Goal: Task Accomplishment & Management: Complete application form

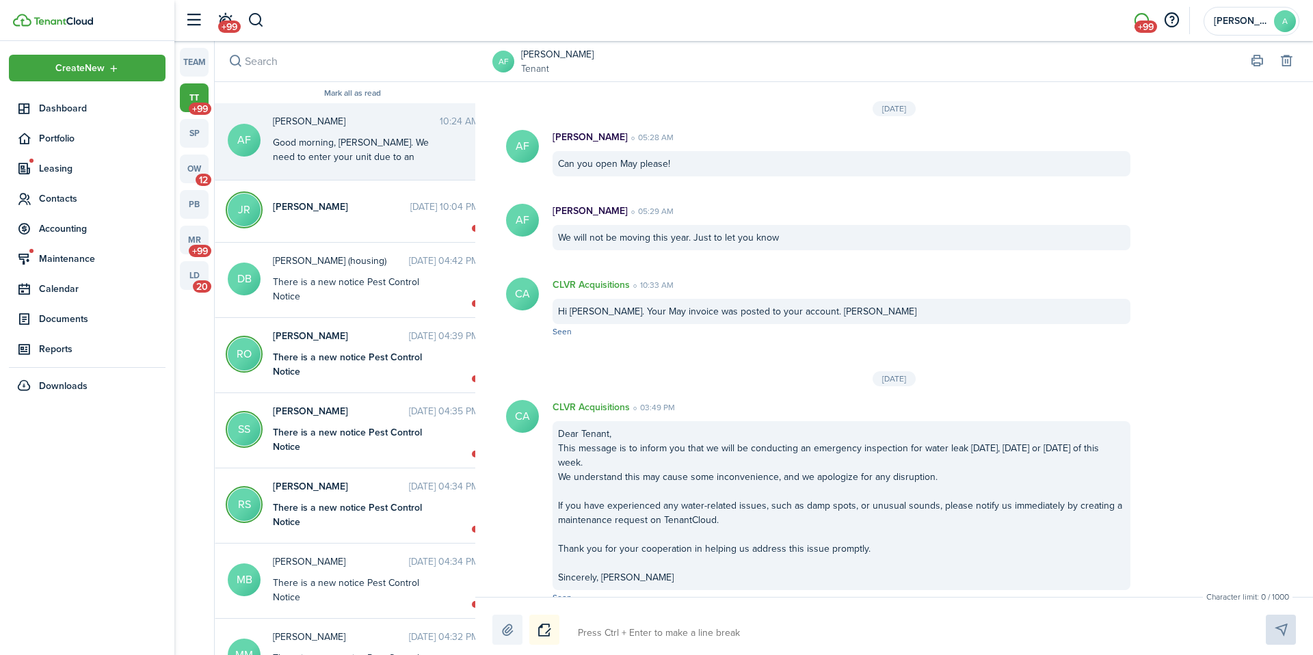
scroll to position [2118, 0]
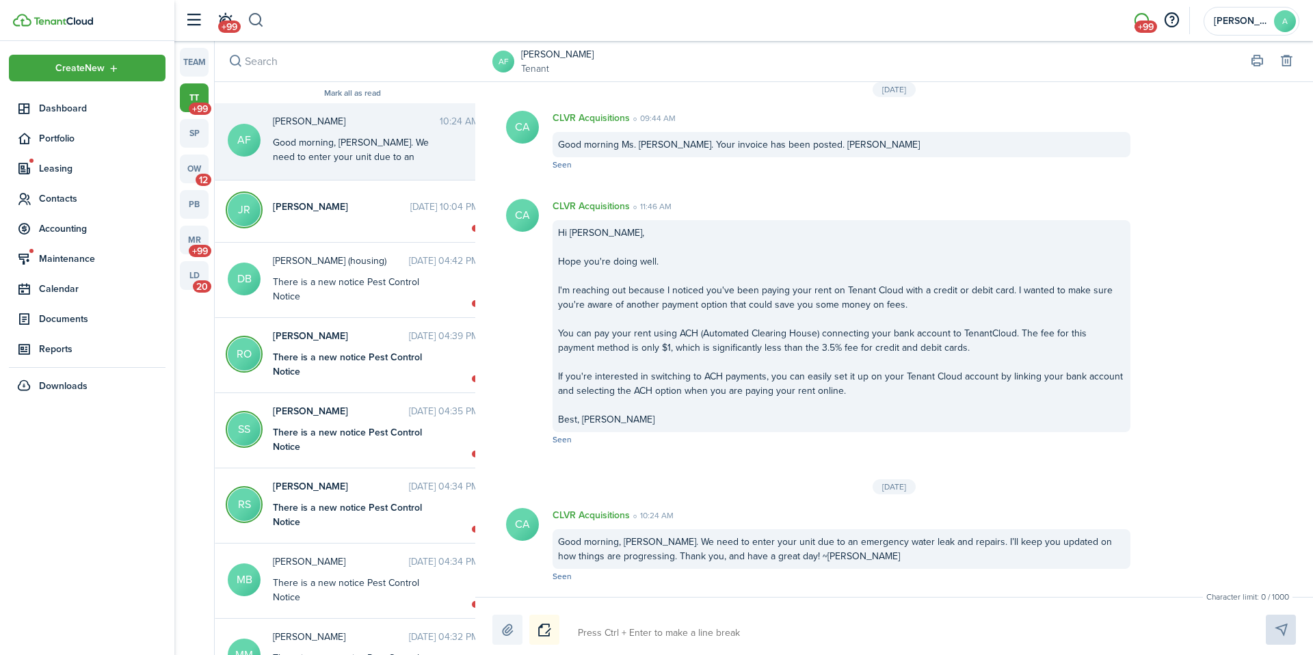
click at [258, 12] on button "button" at bounding box center [256, 20] width 17 height 23
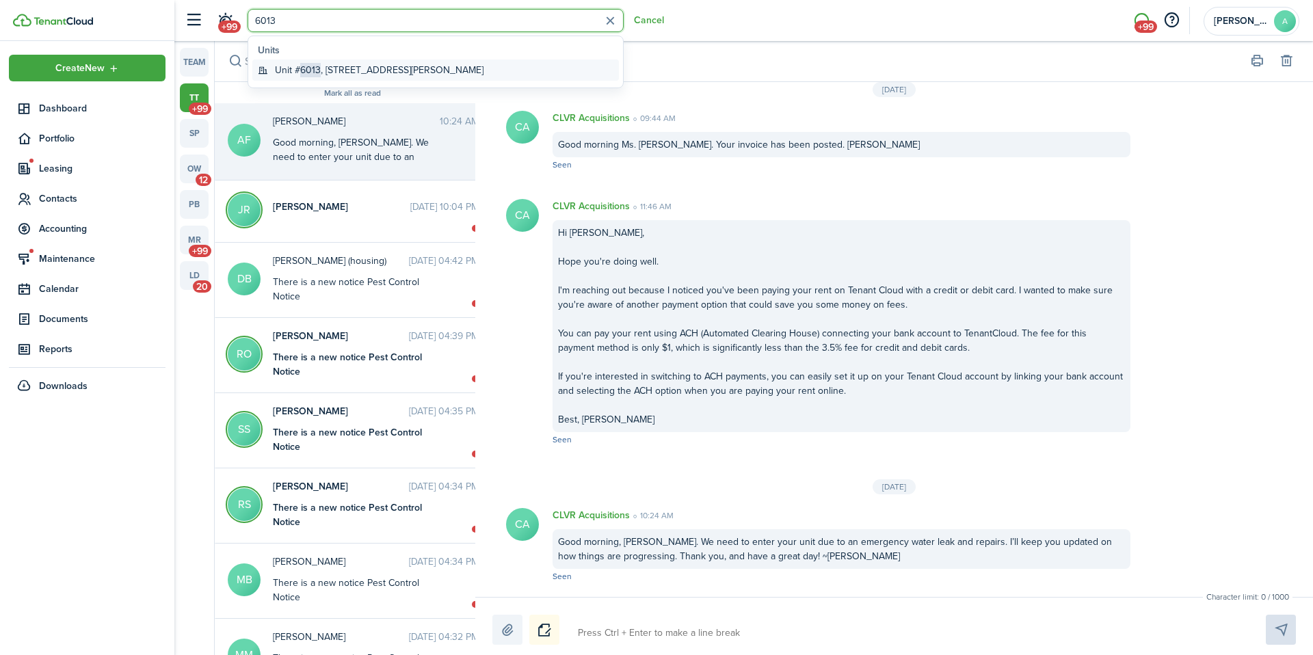
type input "6013"
click at [356, 72] on global-search-item-title "Unit # 6013 , [STREET_ADDRESS][PERSON_NAME]" at bounding box center [379, 70] width 209 height 14
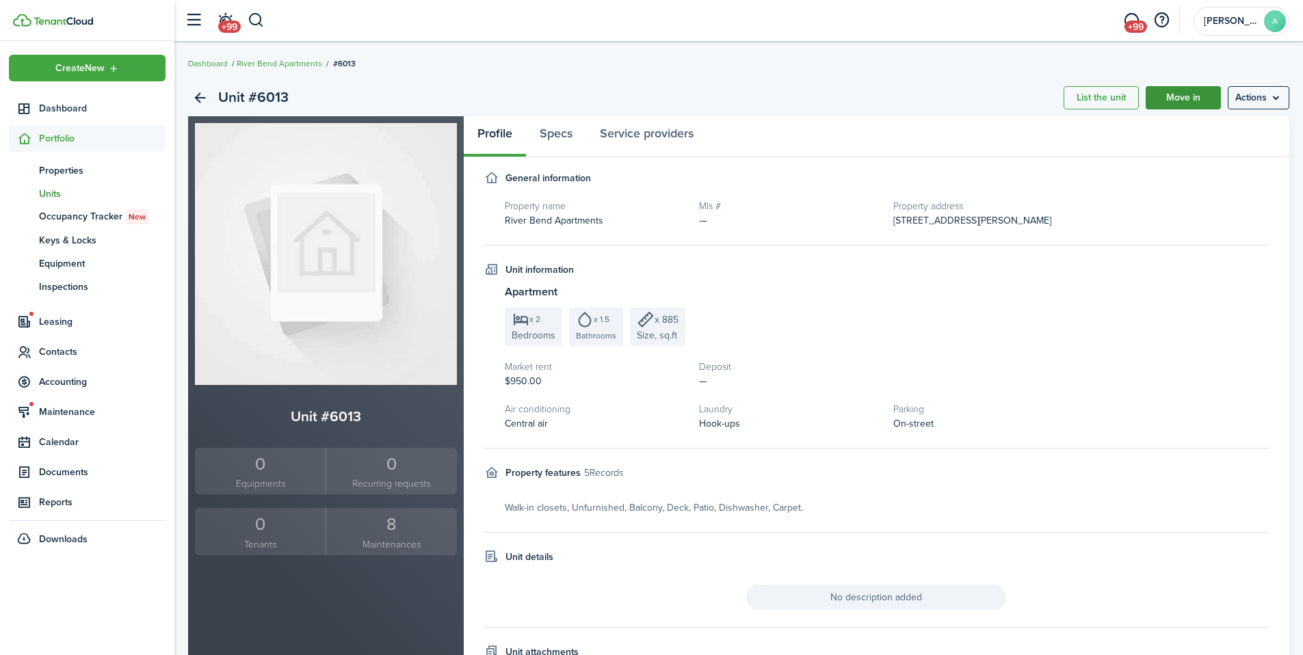
click at [1180, 100] on link "Move in" at bounding box center [1183, 97] width 75 height 23
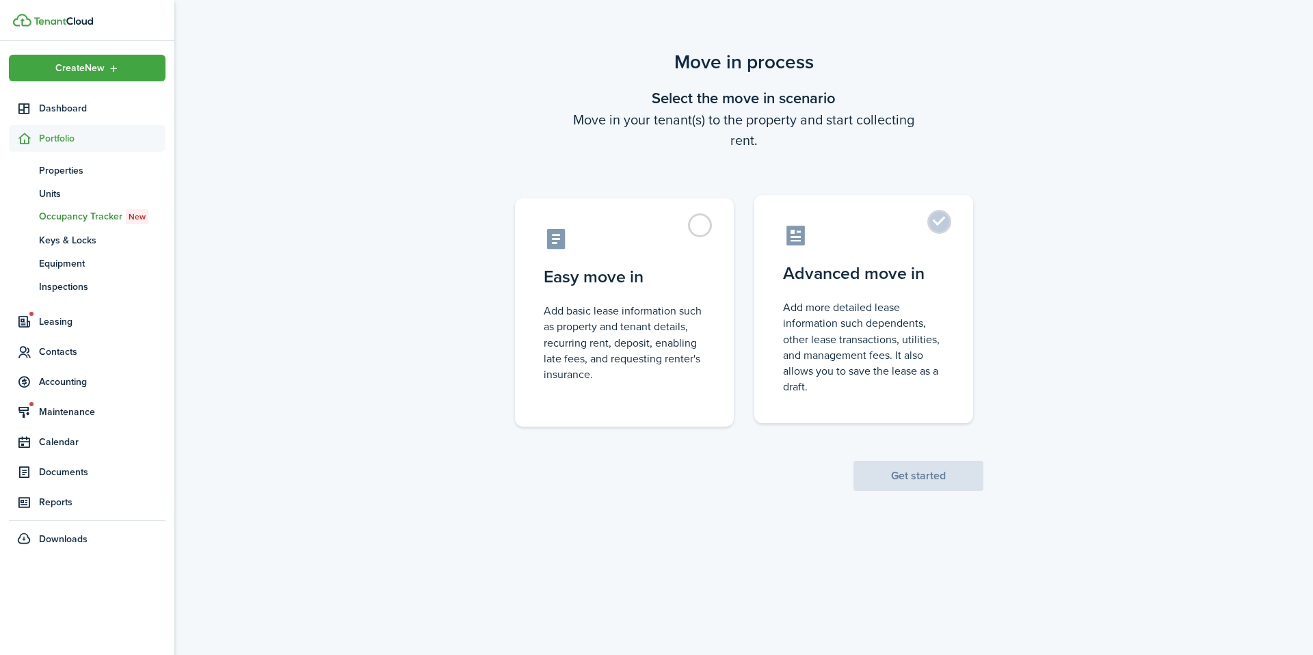
click at [941, 232] on label "Advanced move in Add more detailed lease information such dependents, other lea…" at bounding box center [863, 309] width 219 height 228
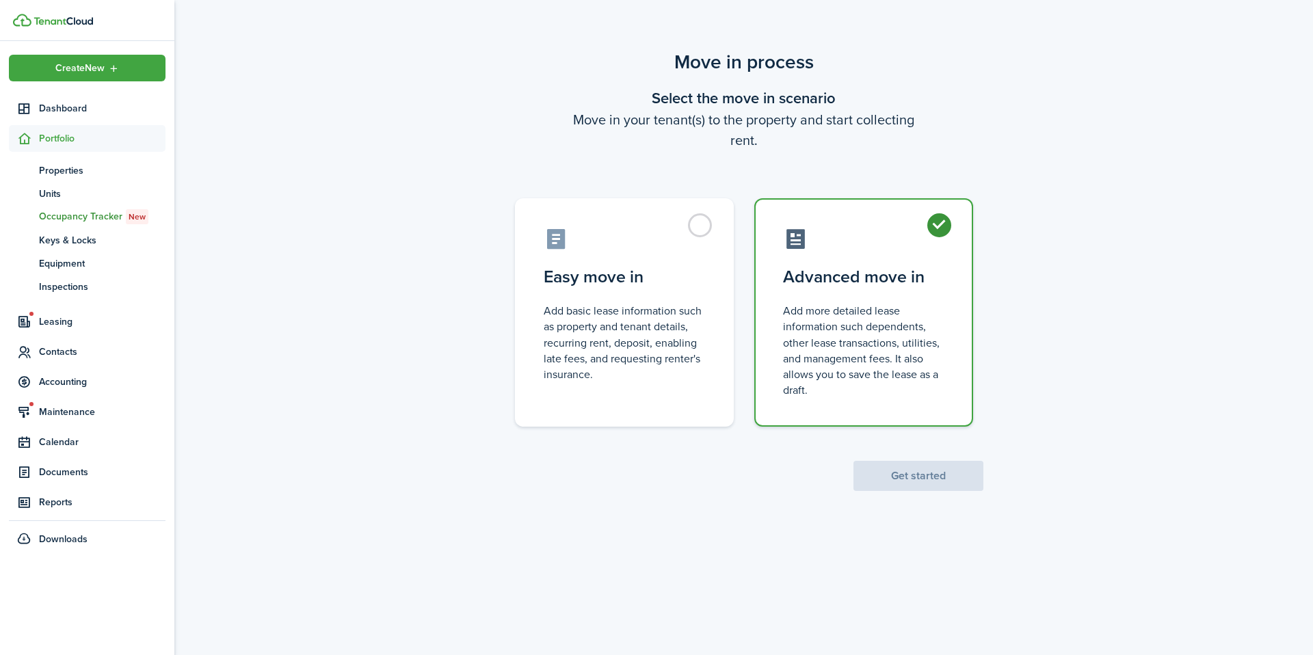
radio input "true"
click at [947, 477] on button "Get started" at bounding box center [919, 476] width 130 height 30
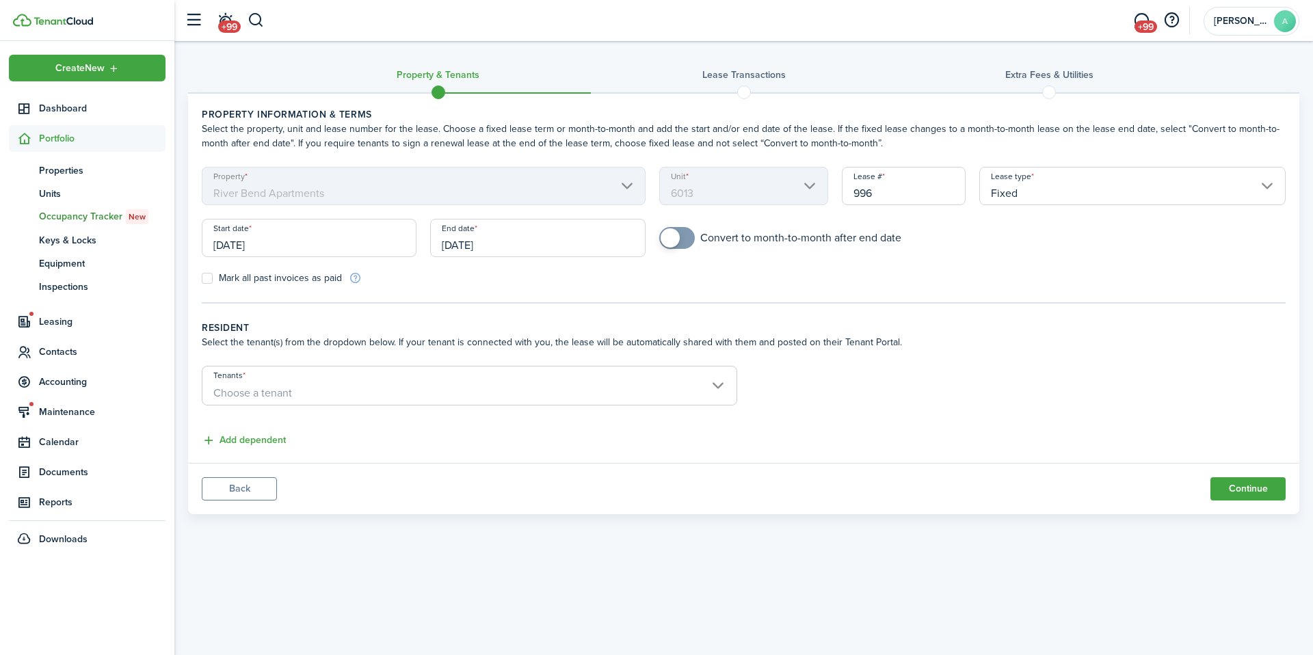
click at [542, 235] on input "[DATE]" at bounding box center [537, 238] width 215 height 38
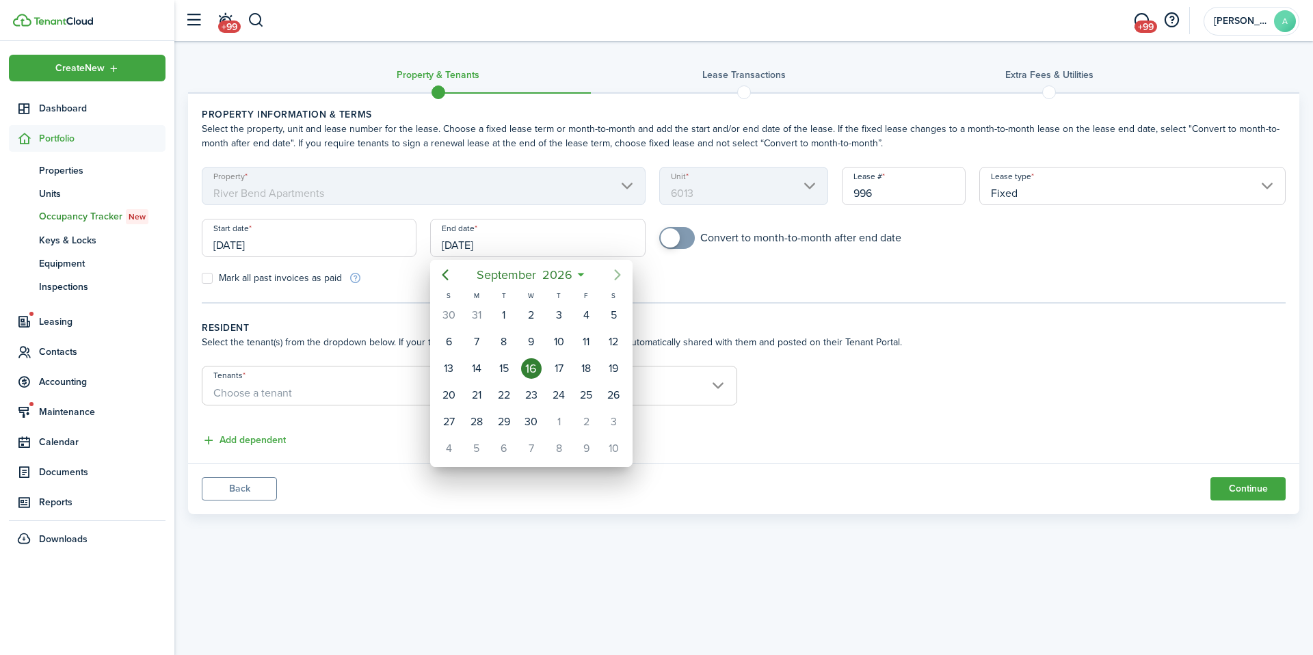
click at [615, 279] on icon "Next page" at bounding box center [617, 275] width 16 height 16
click at [607, 421] on div "31" at bounding box center [613, 422] width 21 height 21
type input "[DATE]"
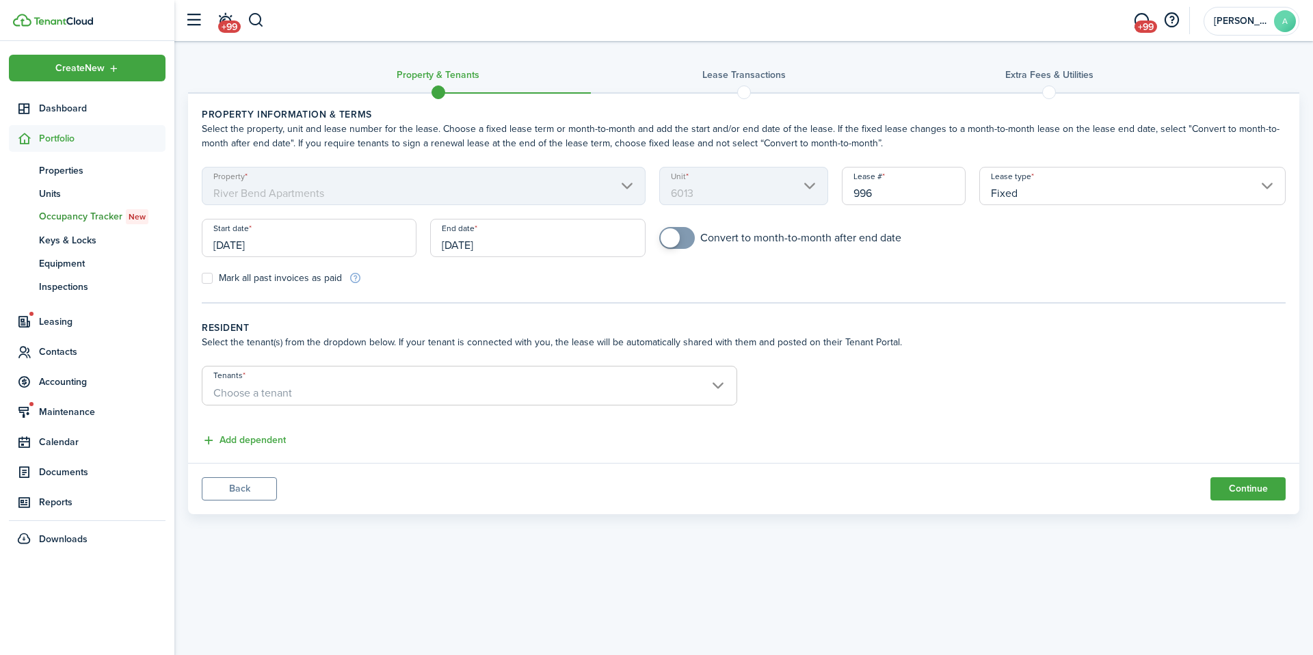
checkbox input "true"
click at [683, 235] on span at bounding box center [677, 238] width 14 height 22
click at [415, 380] on input "Tenants" at bounding box center [469, 375] width 534 height 16
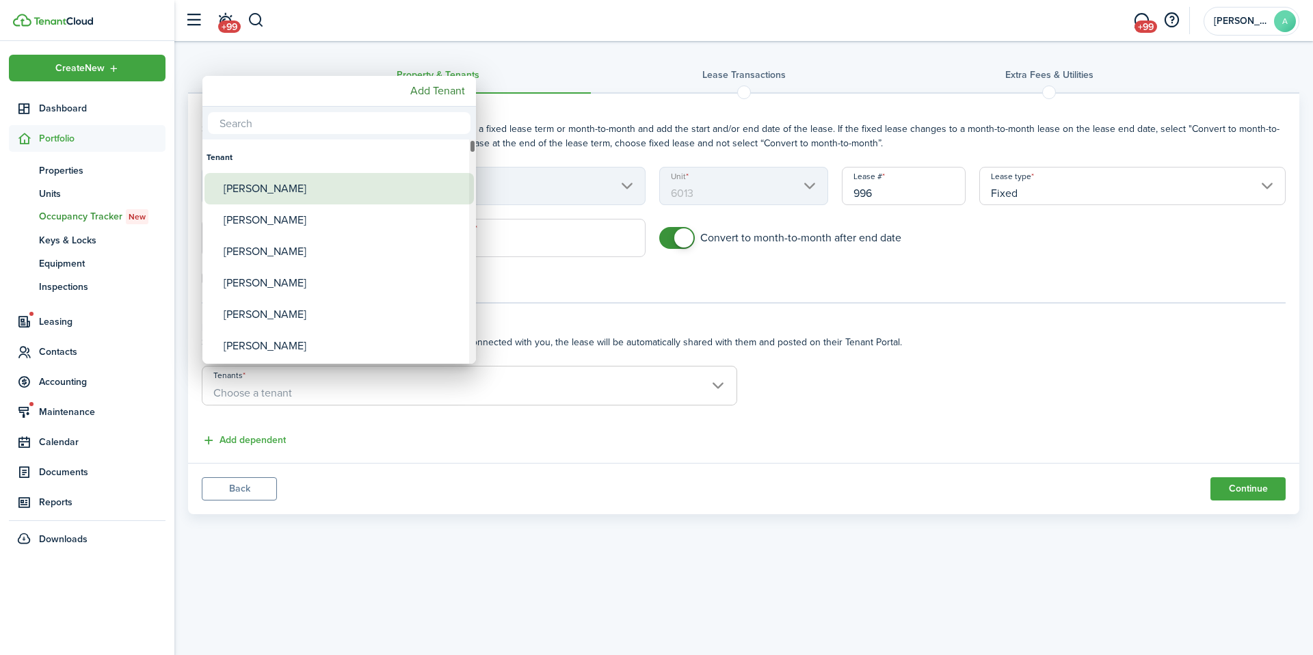
click at [326, 194] on div "[PERSON_NAME]" at bounding box center [345, 188] width 242 height 31
type input "[PERSON_NAME]"
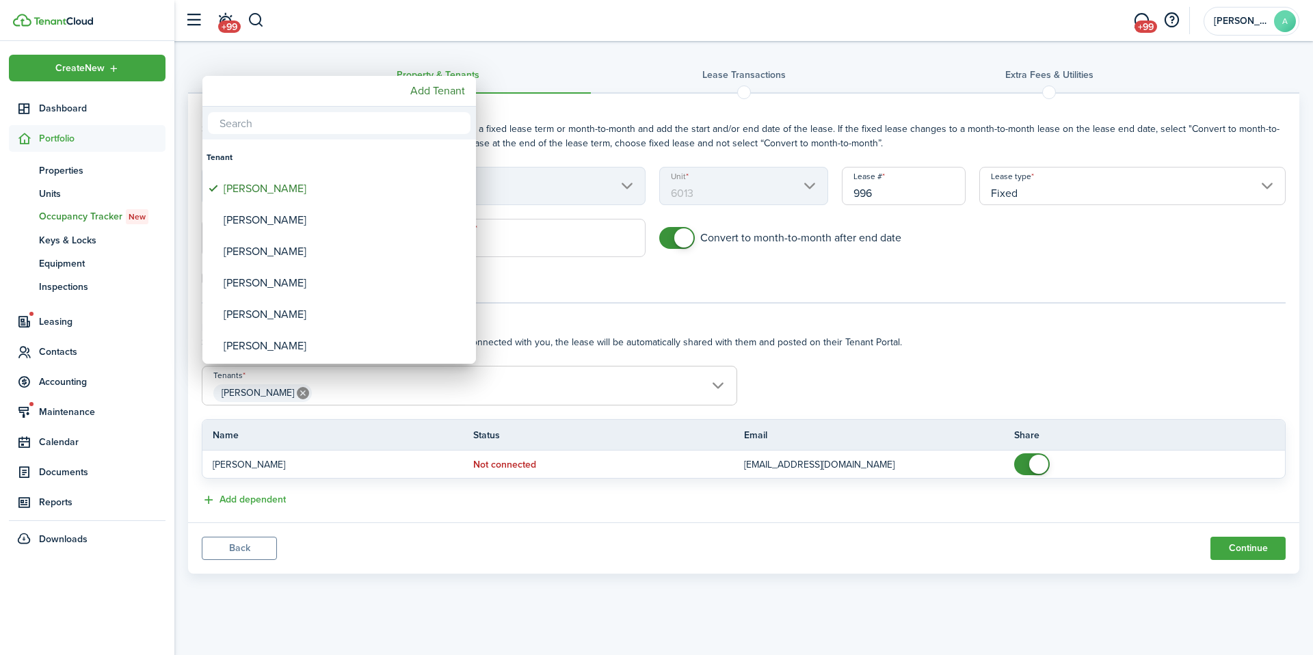
click at [1224, 556] on div at bounding box center [657, 328] width 1532 height 874
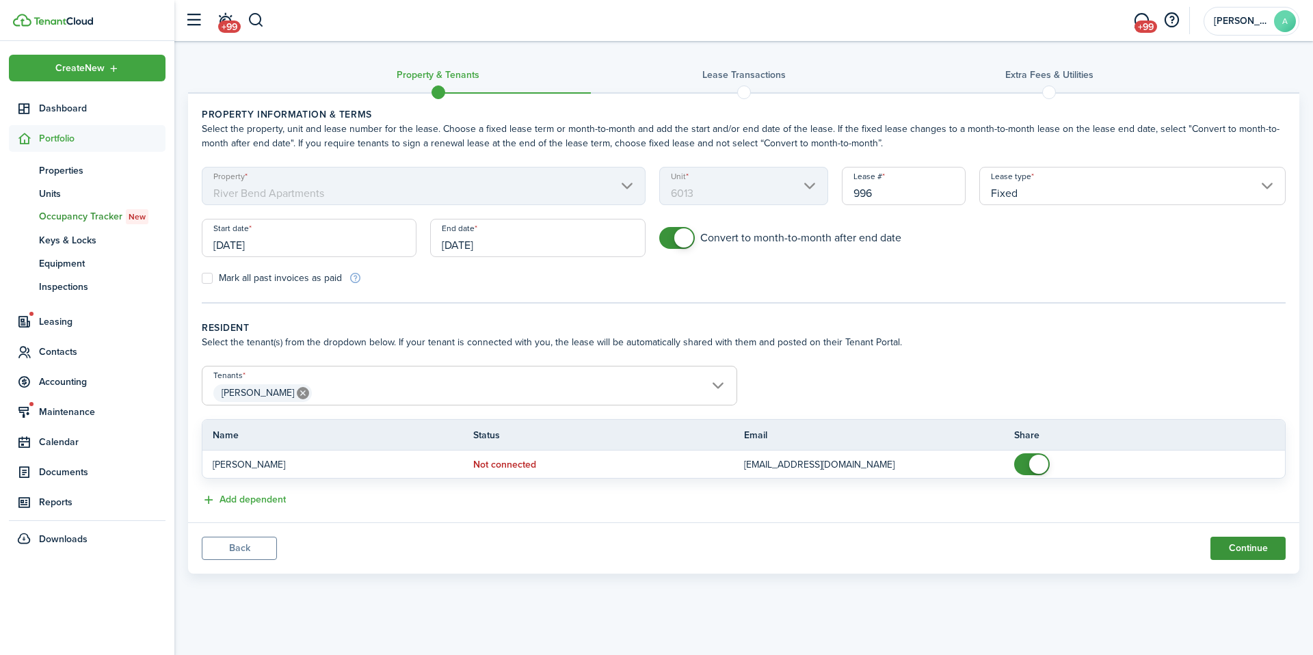
click at [1227, 545] on button "Continue" at bounding box center [1248, 548] width 75 height 23
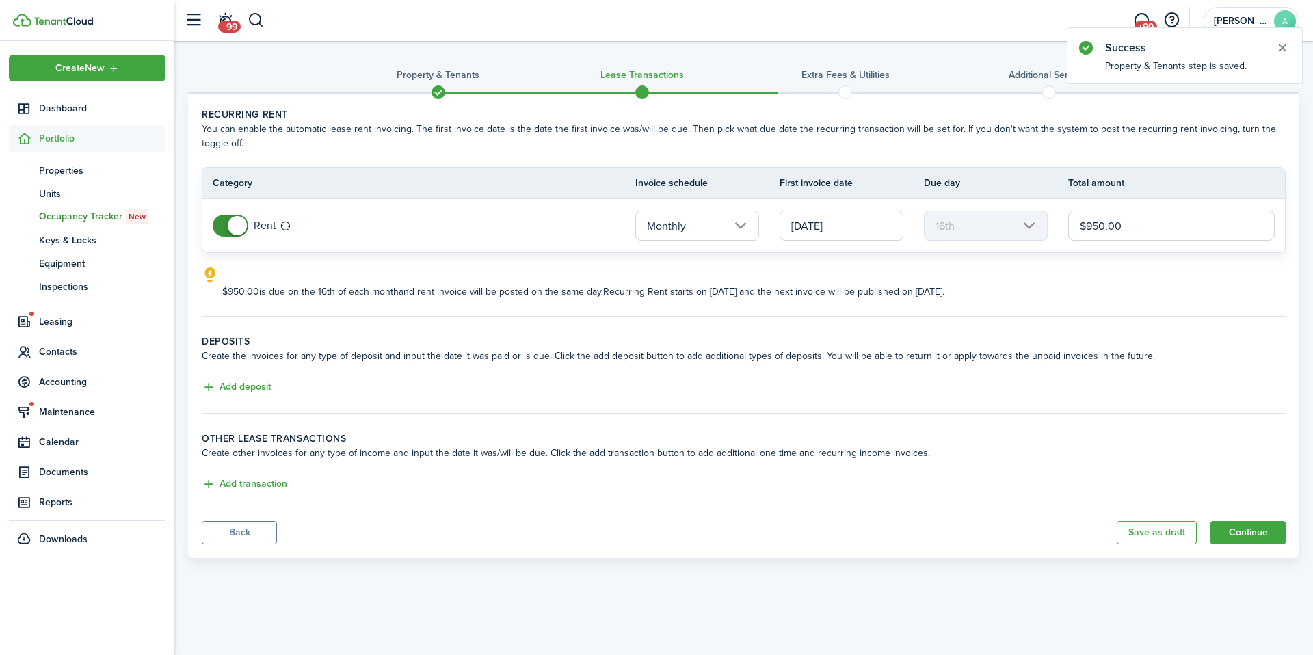
click at [863, 224] on input "[DATE]" at bounding box center [842, 226] width 124 height 30
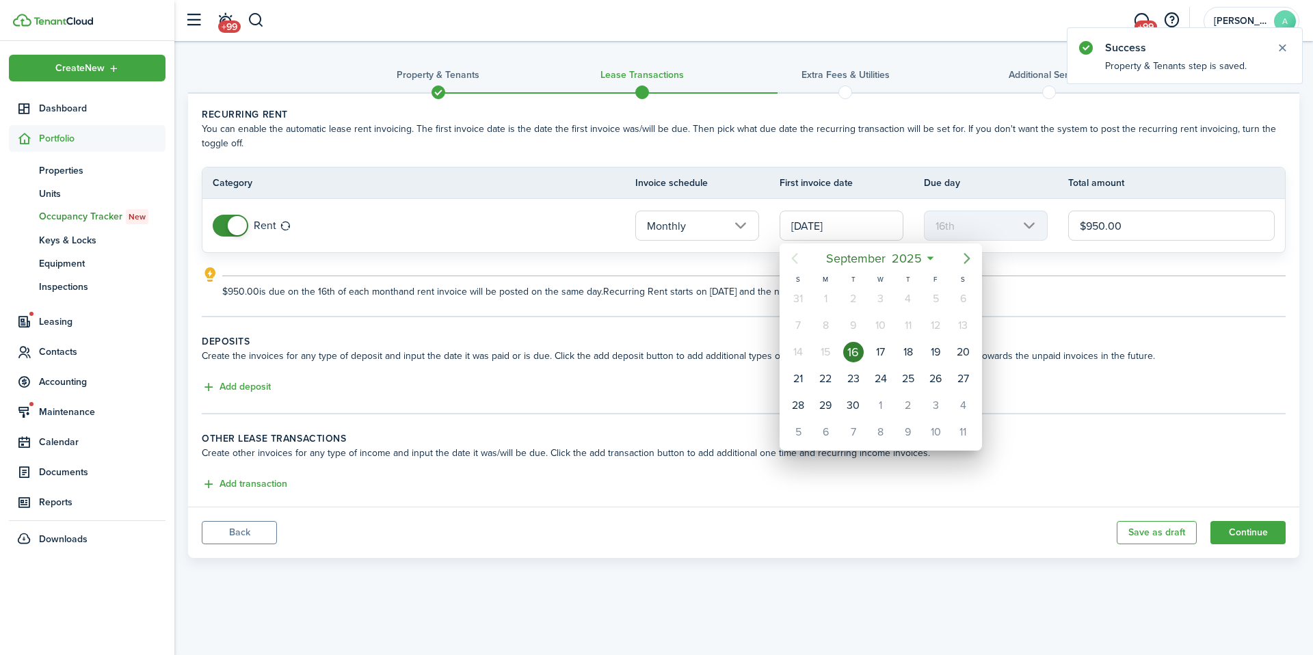
click at [969, 257] on icon "Next page" at bounding box center [967, 258] width 6 height 11
click at [884, 294] on div "1" at bounding box center [881, 299] width 21 height 21
type input "[DATE]"
type input "1st"
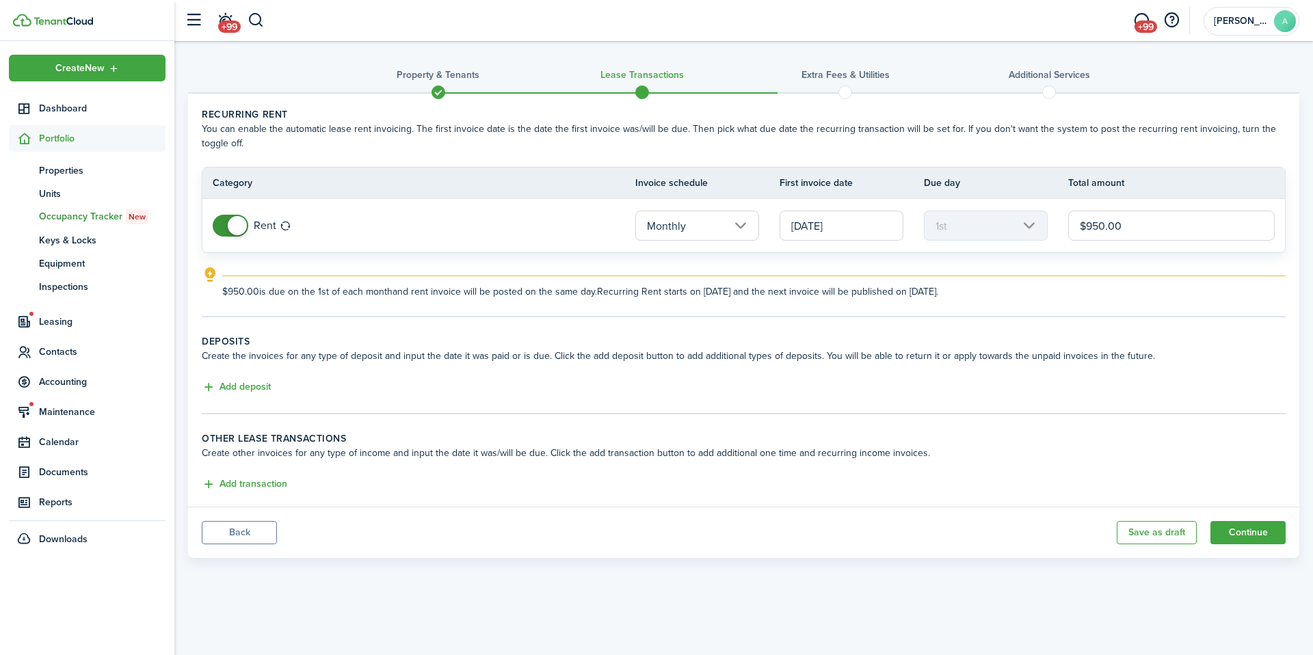
click at [1136, 218] on input "$950.00" at bounding box center [1171, 226] width 207 height 30
type input "$900.00"
click at [243, 386] on button "Add deposit" at bounding box center [236, 388] width 69 height 16
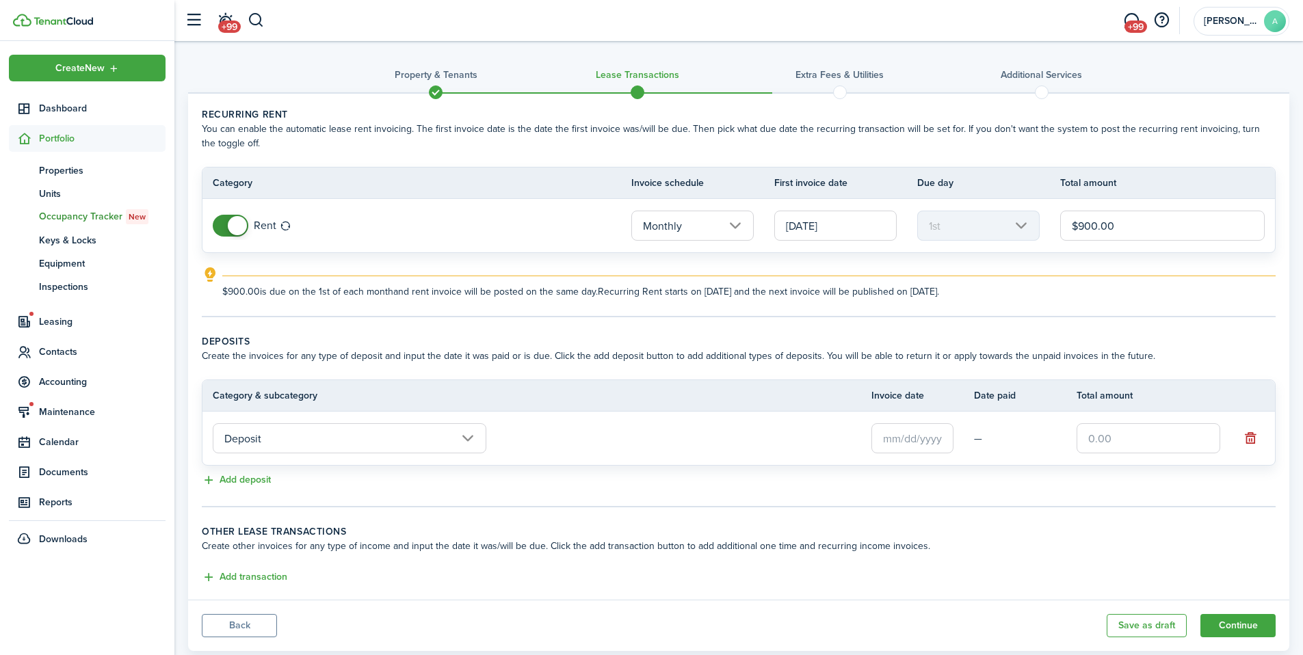
click at [909, 439] on input "text" at bounding box center [912, 438] width 82 height 30
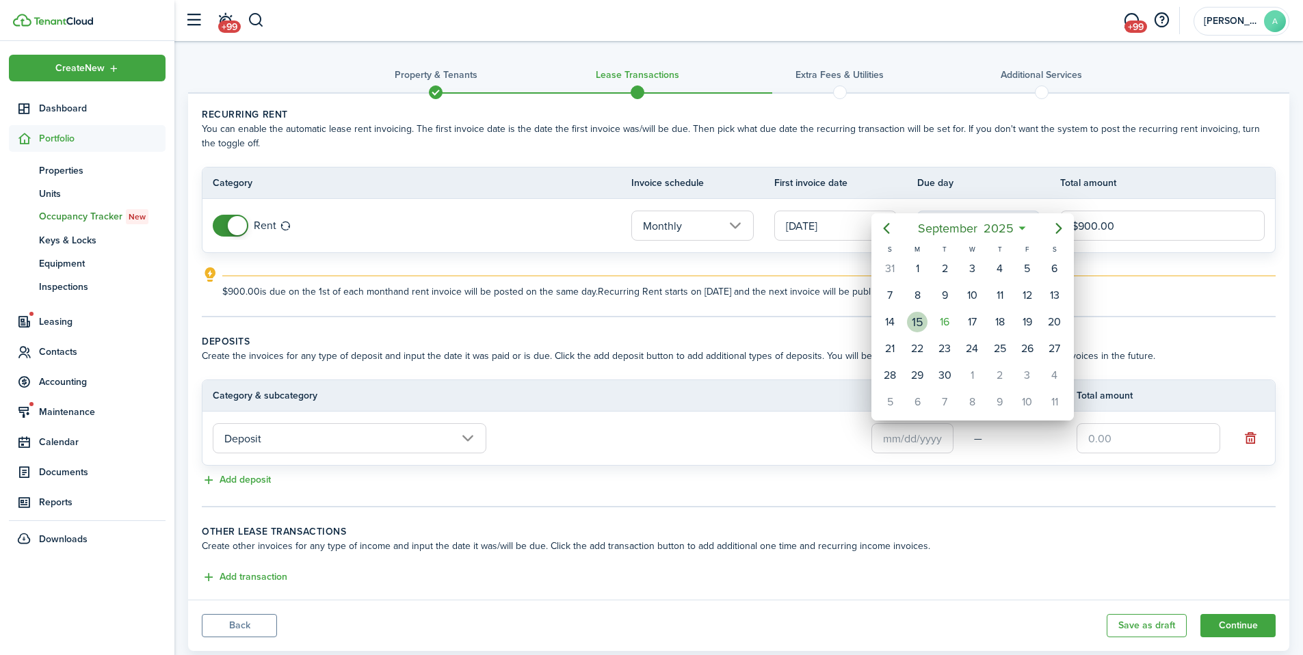
click at [919, 326] on div "15" at bounding box center [917, 322] width 21 height 21
type input "[DATE]"
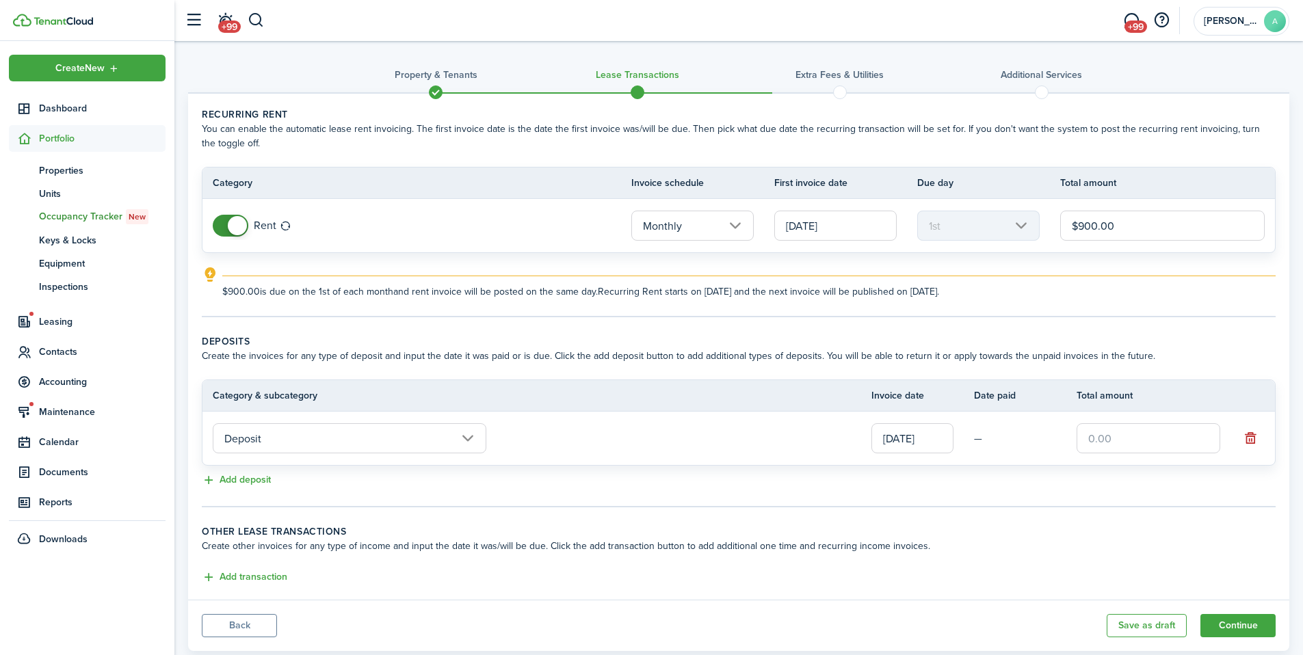
click at [1086, 436] on input "text" at bounding box center [1149, 438] width 144 height 30
type input "$800.00"
click at [234, 576] on button "Add transaction" at bounding box center [245, 578] width 86 height 16
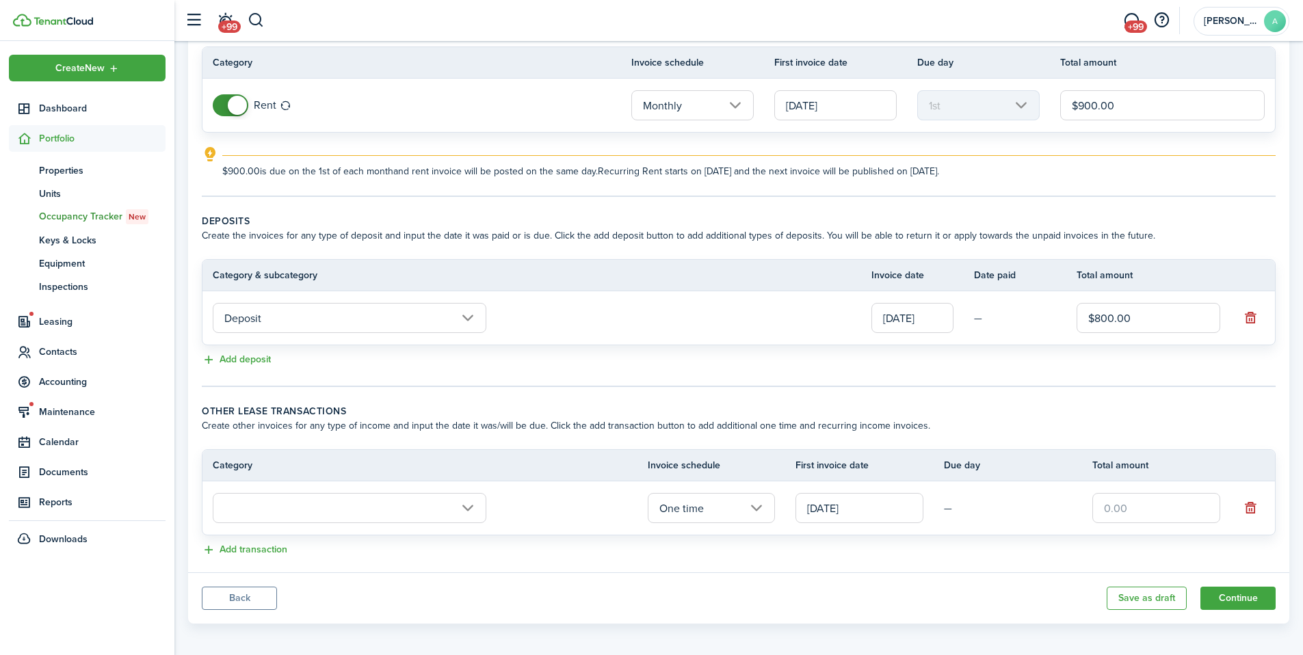
scroll to position [127, 0]
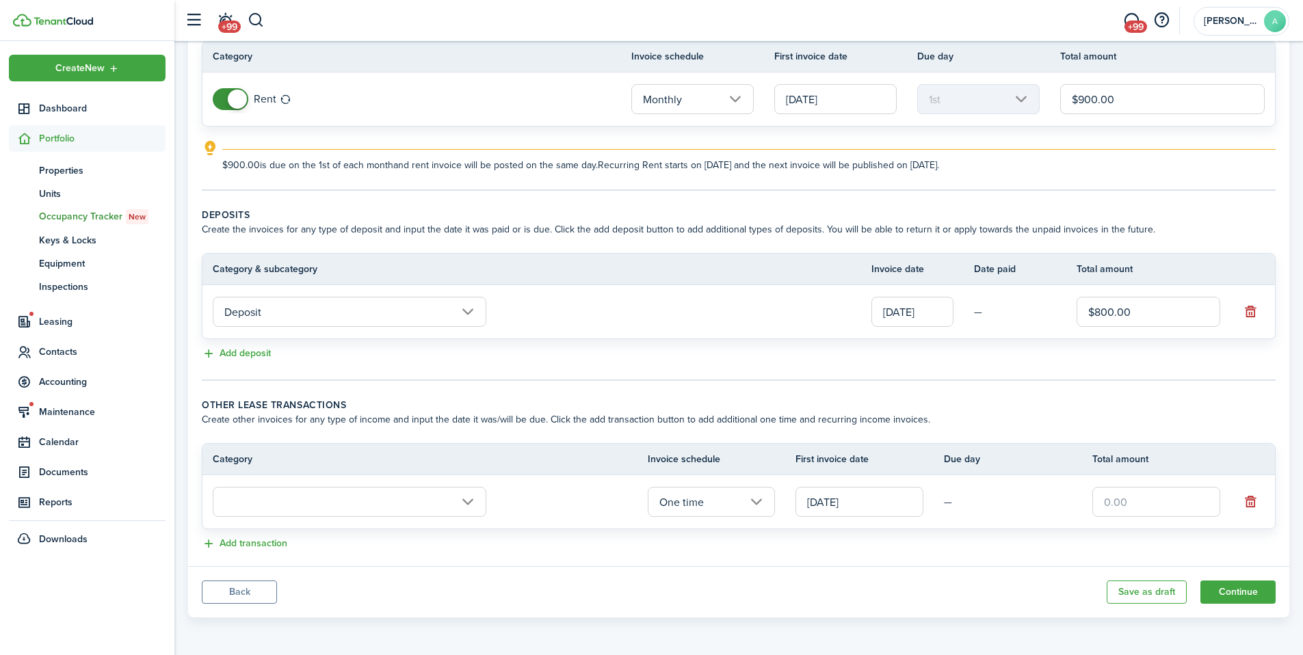
click at [404, 505] on input "text" at bounding box center [350, 502] width 274 height 30
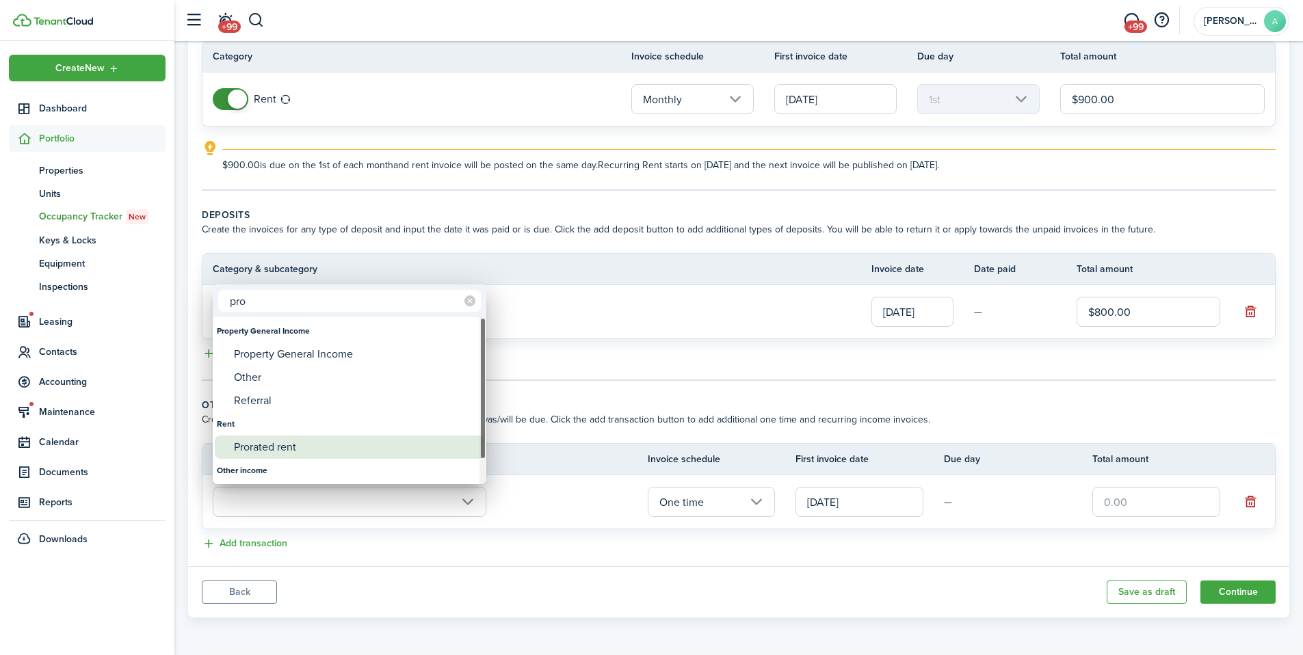
type input "pro"
click at [384, 449] on div "Prorated rent" at bounding box center [355, 447] width 242 height 23
type input "Rent / Prorated rent"
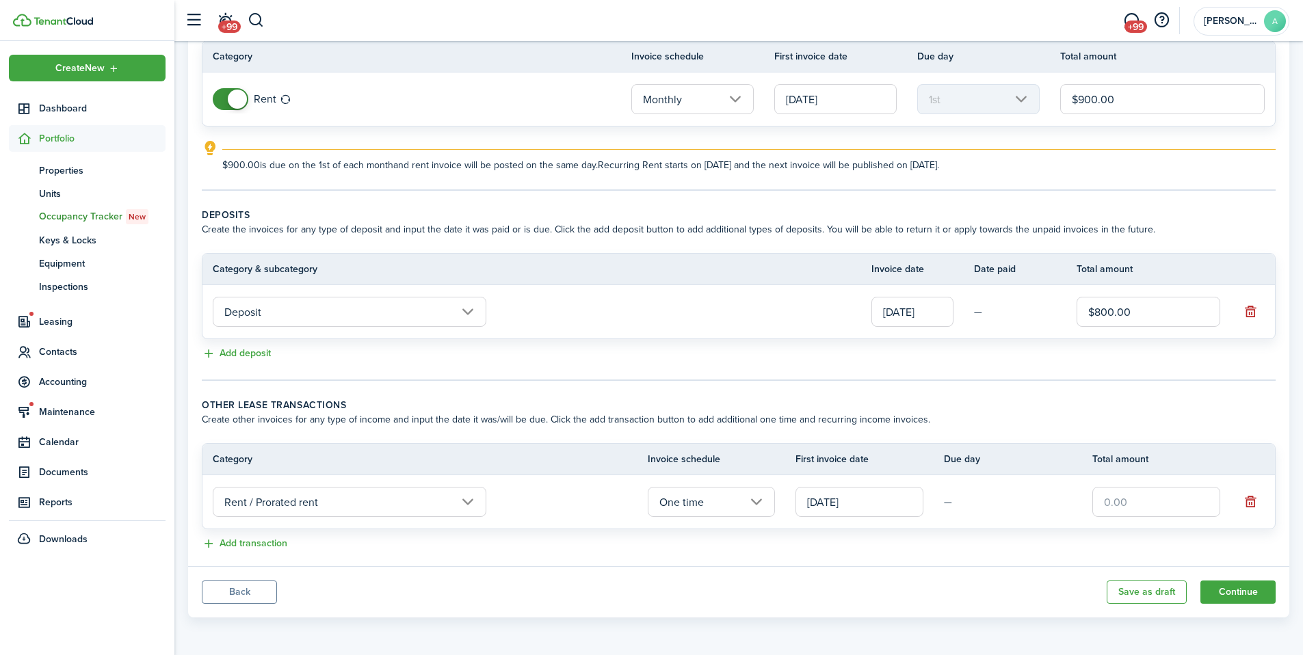
click at [1115, 501] on input "text" at bounding box center [1156, 502] width 128 height 30
type input "$450.00"
click at [1209, 587] on button "Continue" at bounding box center [1237, 592] width 75 height 23
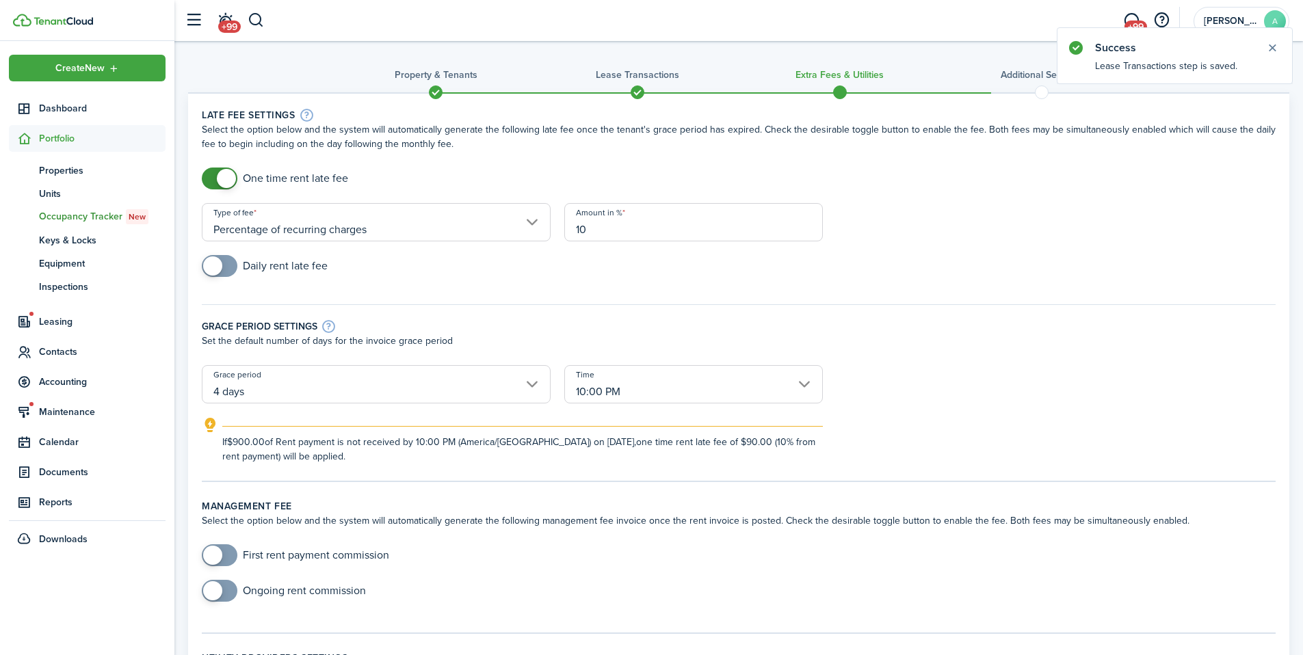
click at [536, 220] on input "Percentage of recurring charges" at bounding box center [376, 222] width 349 height 38
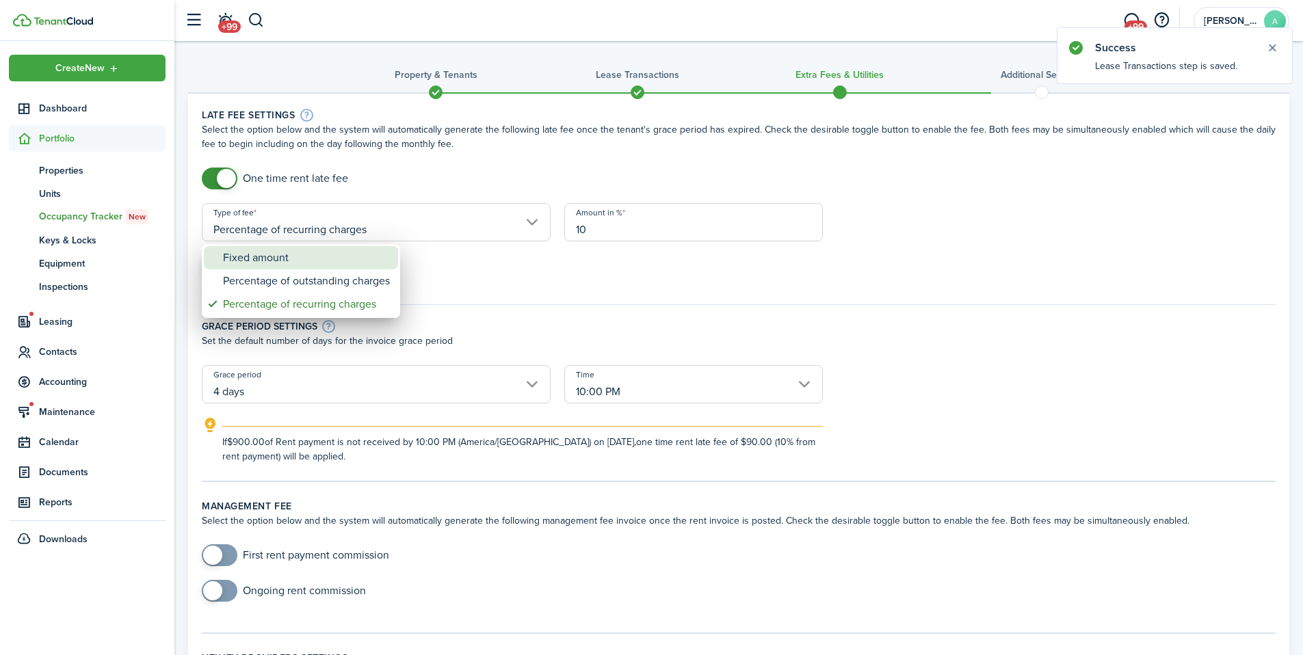
click at [378, 255] on div "Fixed amount" at bounding box center [306, 257] width 167 height 23
type input "Fixed amount"
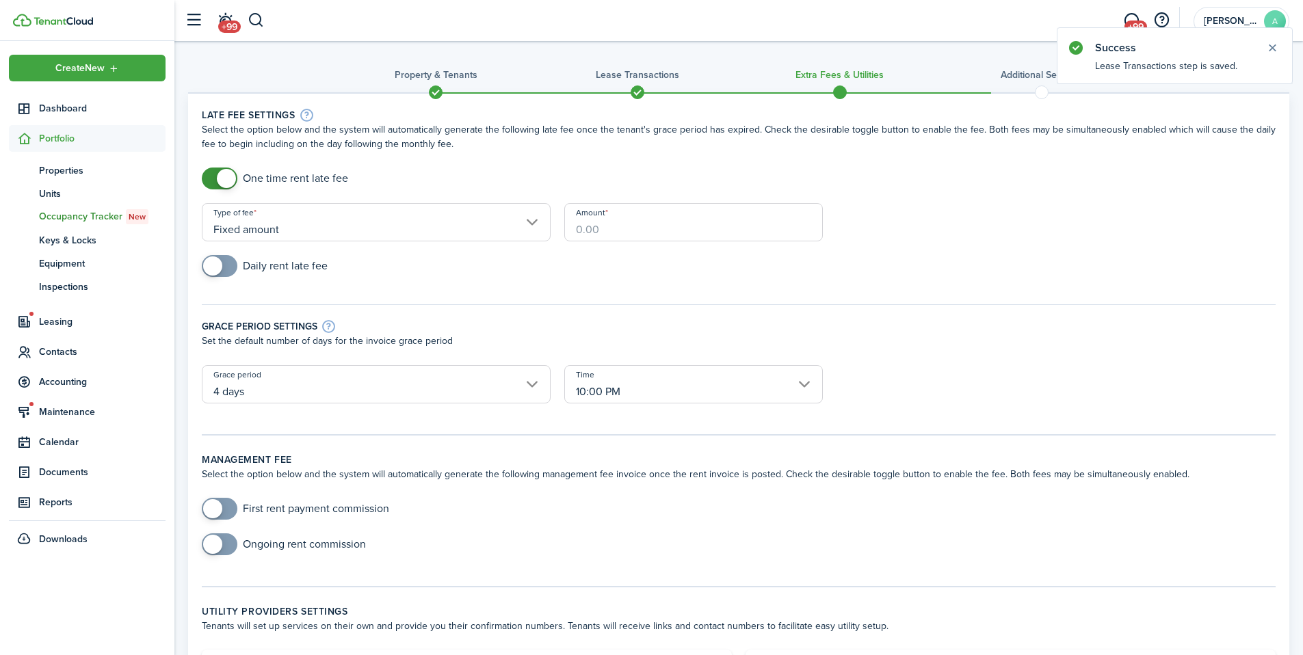
click at [598, 228] on input "Amount" at bounding box center [693, 222] width 259 height 38
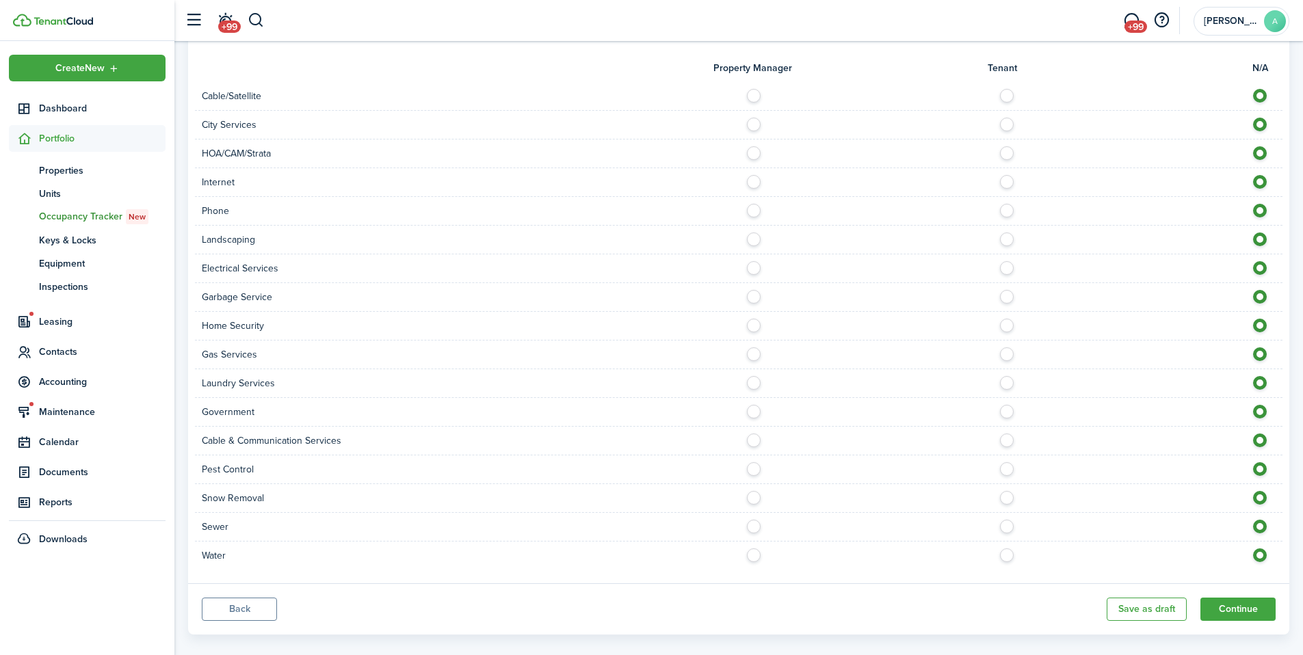
scroll to position [976, 0]
type input "$90.00"
click at [1231, 596] on button "Continue" at bounding box center [1237, 606] width 75 height 23
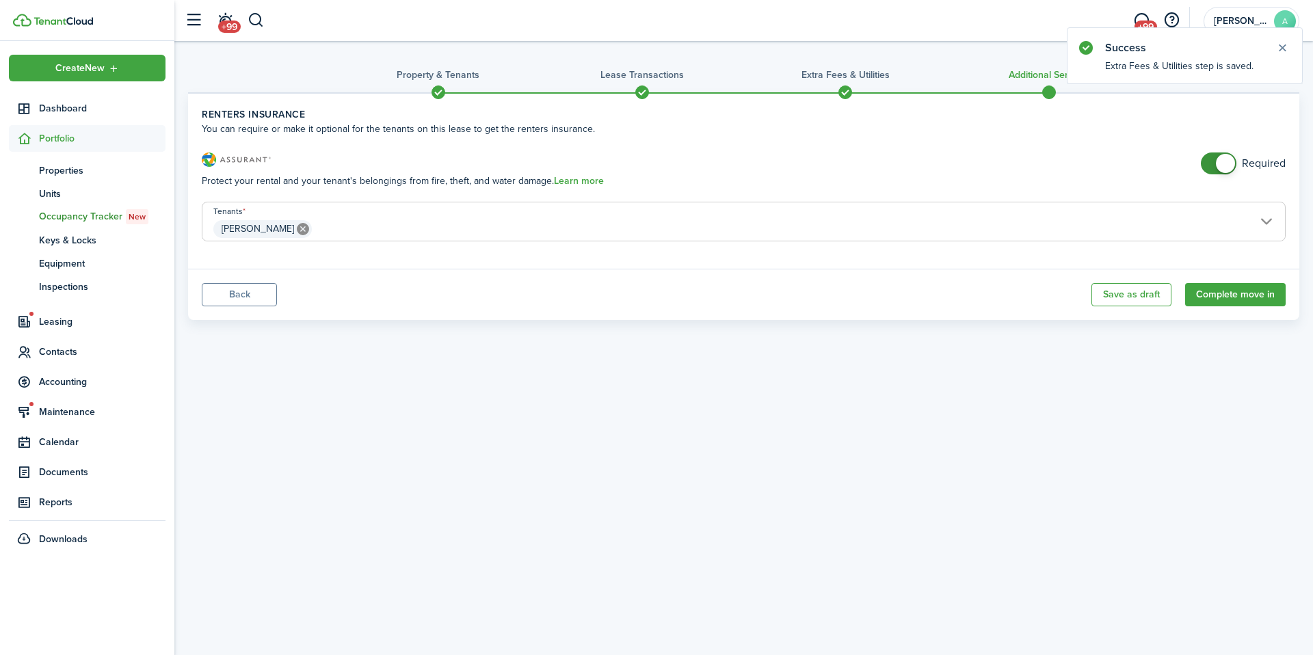
checkbox input "false"
click at [1212, 167] on span at bounding box center [1219, 164] width 14 height 22
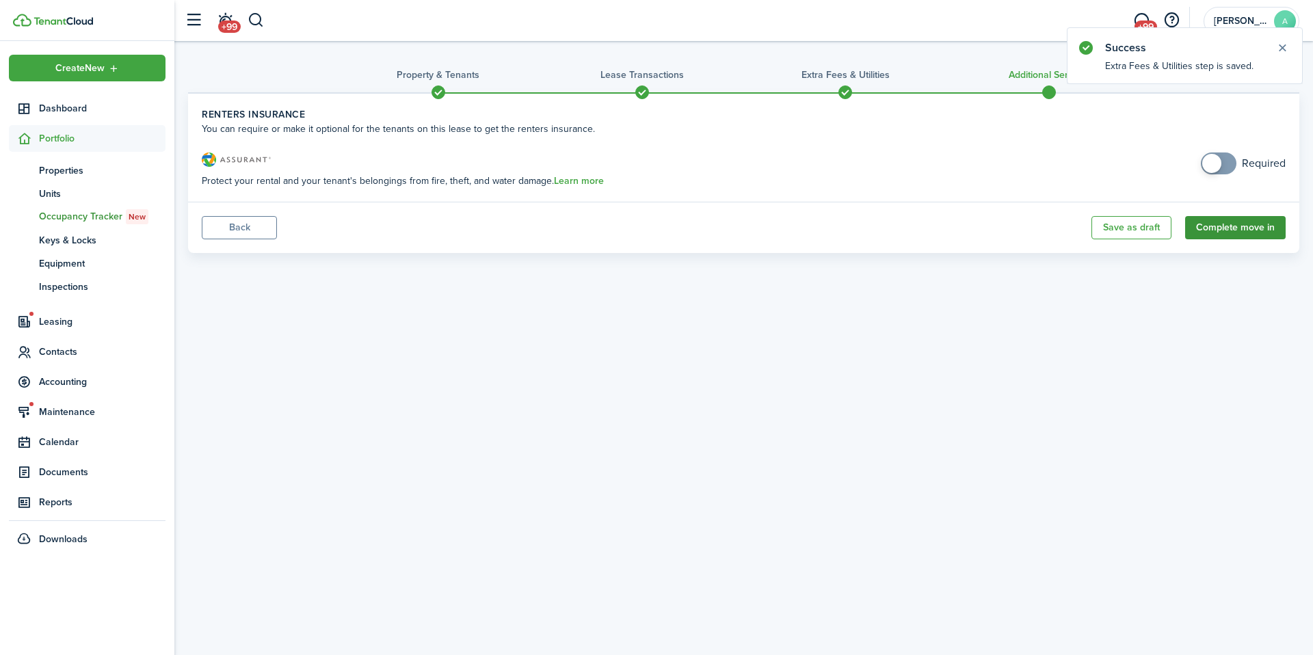
click at [1224, 228] on button "Complete move in" at bounding box center [1235, 227] width 101 height 23
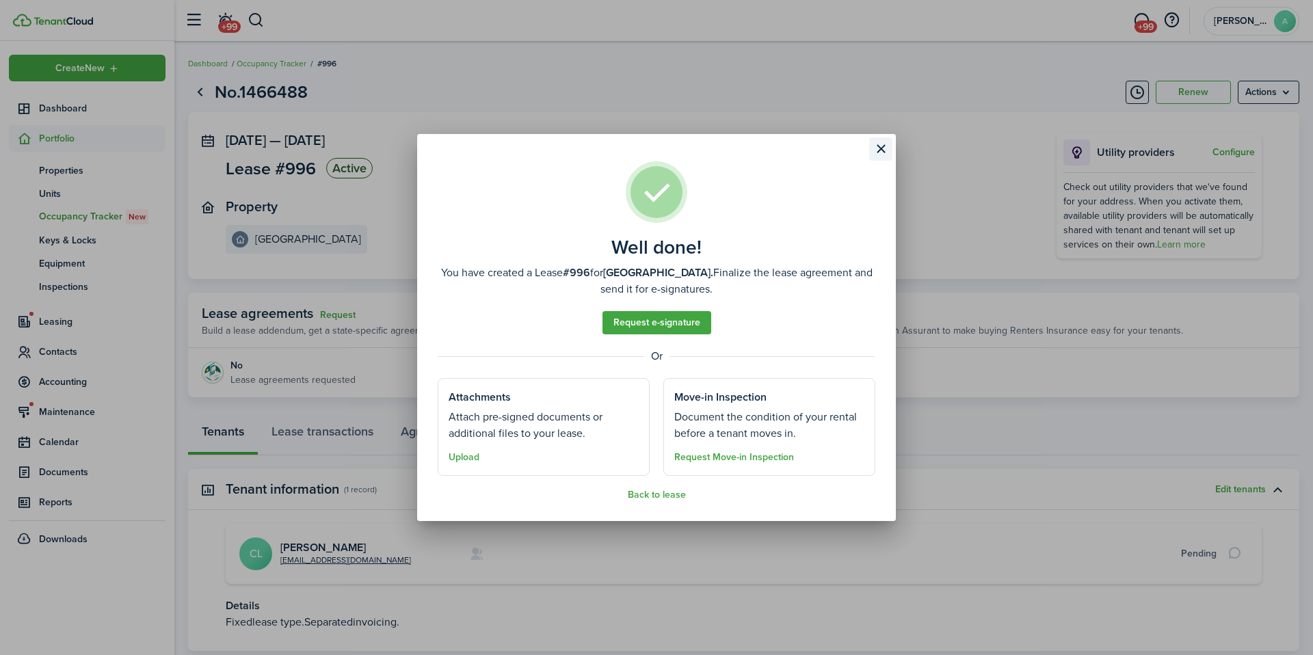
click at [878, 150] on button "Close modal" at bounding box center [880, 148] width 23 height 23
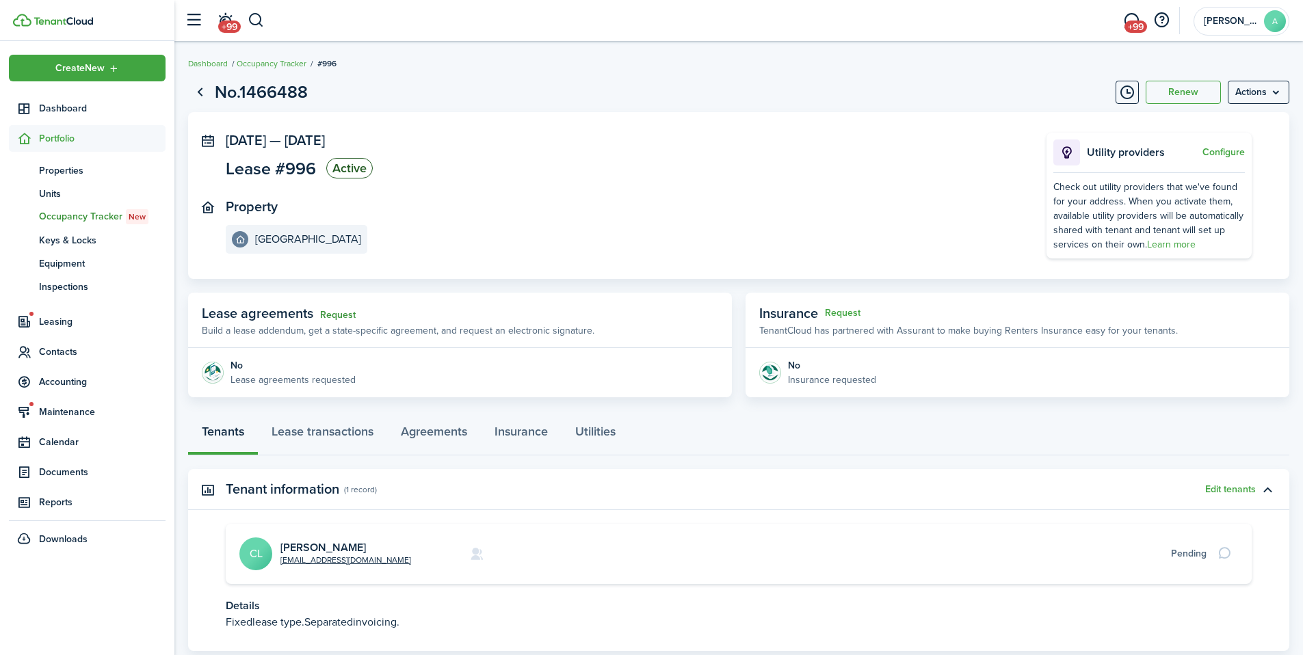
click at [334, 313] on link "Request" at bounding box center [338, 315] width 36 height 11
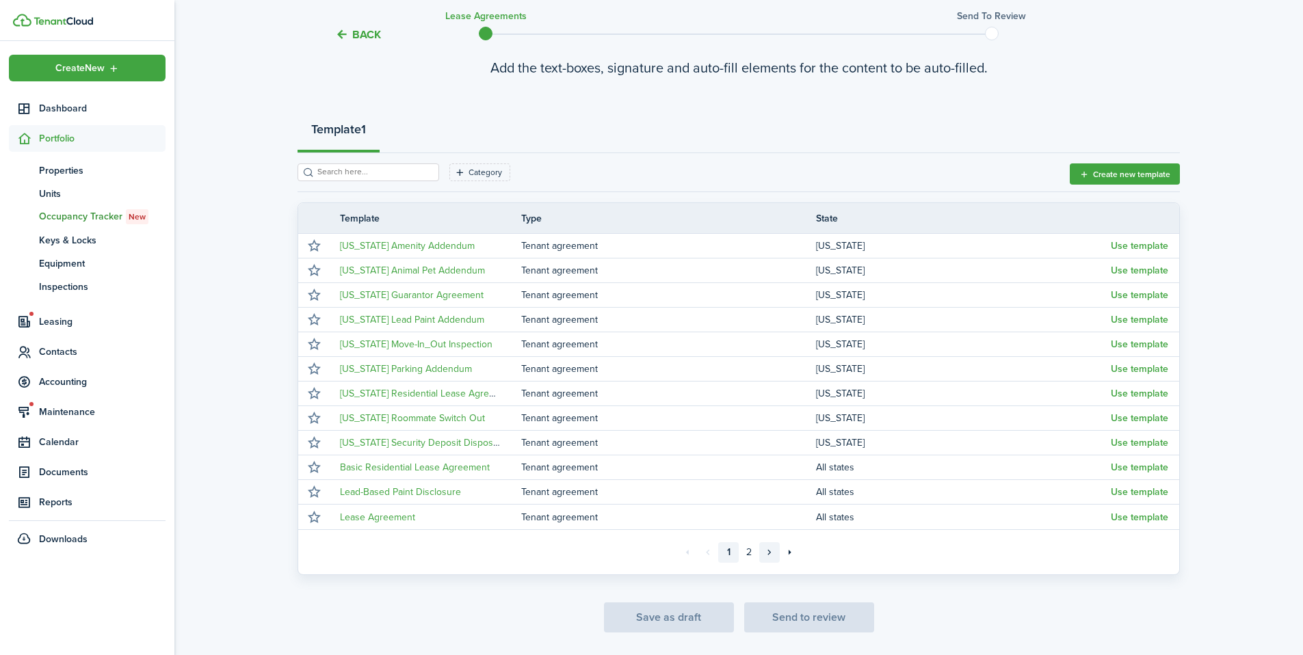
scroll to position [144, 0]
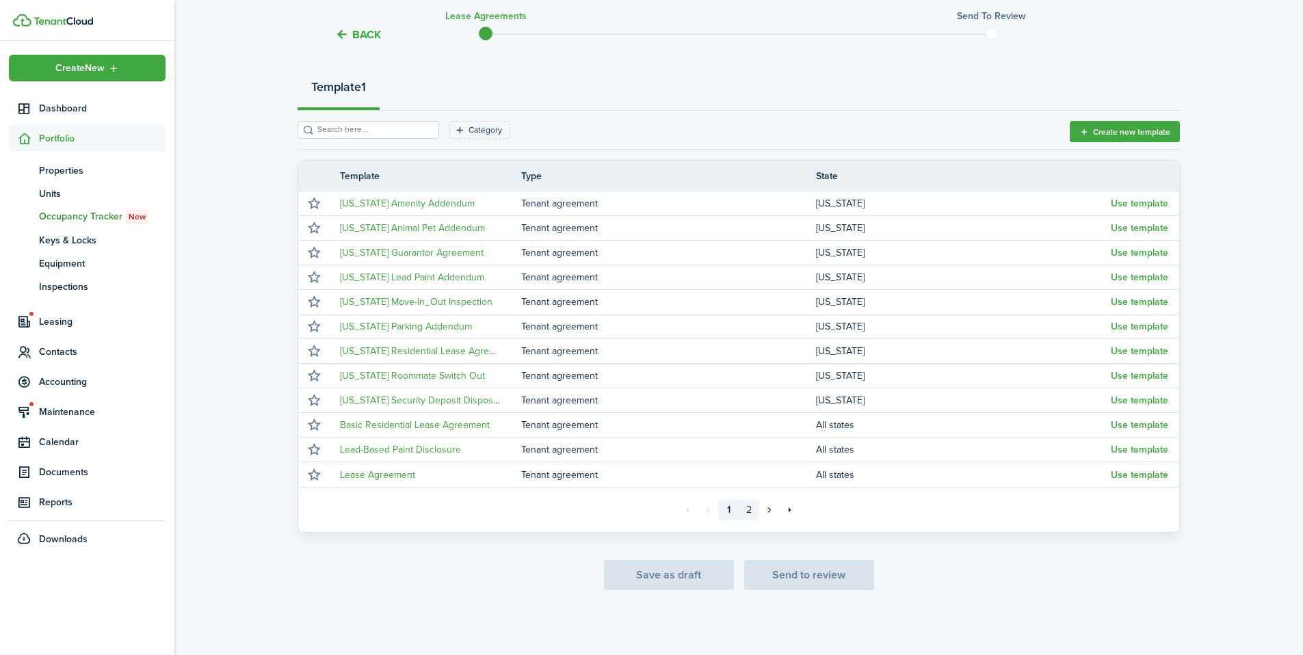
click at [750, 510] on link "2" at bounding box center [749, 510] width 21 height 21
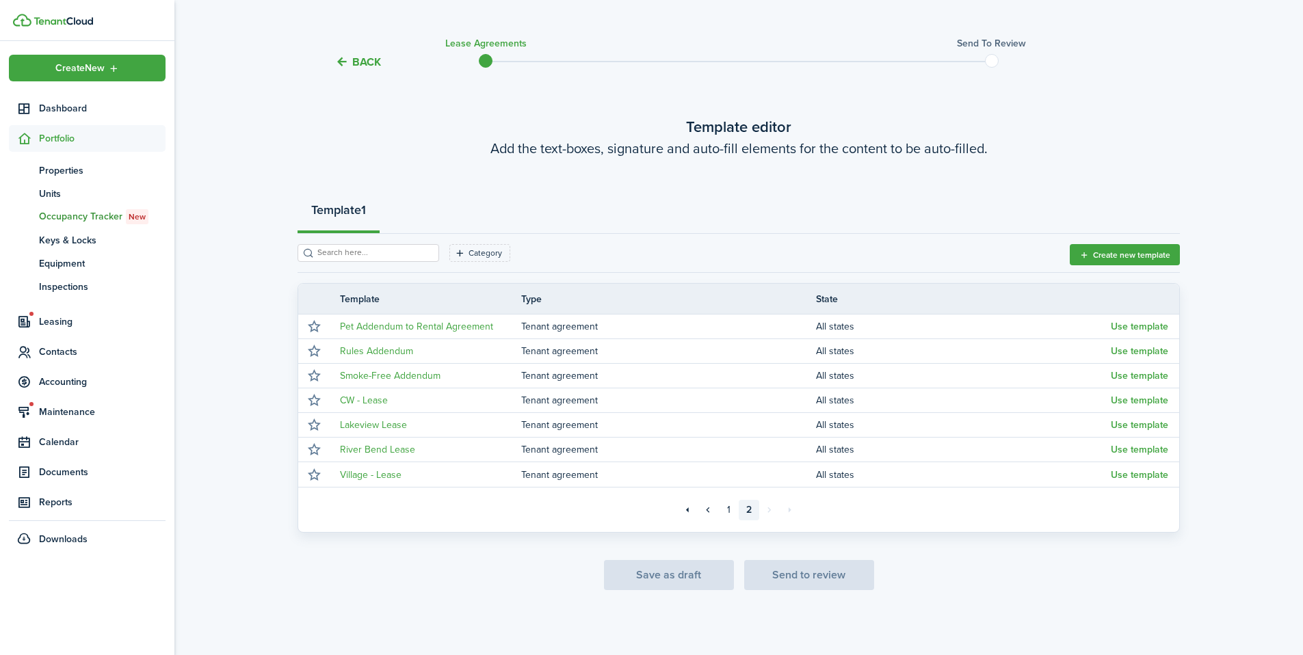
scroll to position [21, 0]
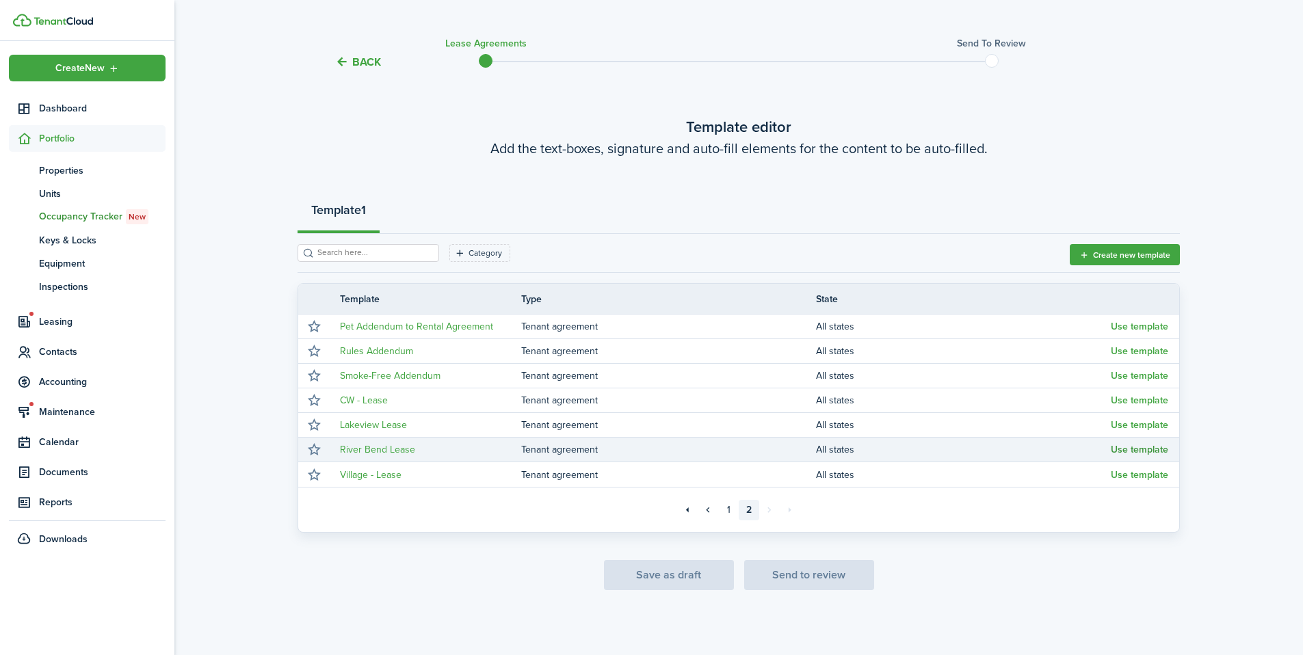
click at [1115, 449] on button "Use template" at bounding box center [1139, 450] width 57 height 11
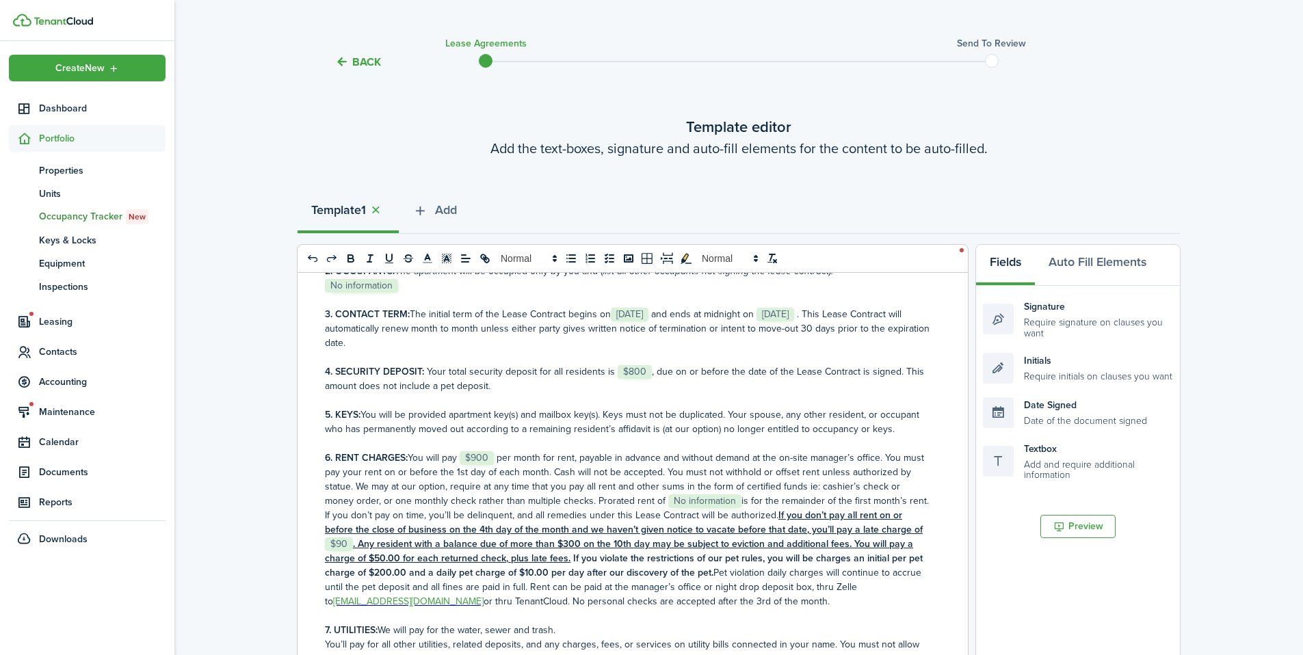
scroll to position [274, 0]
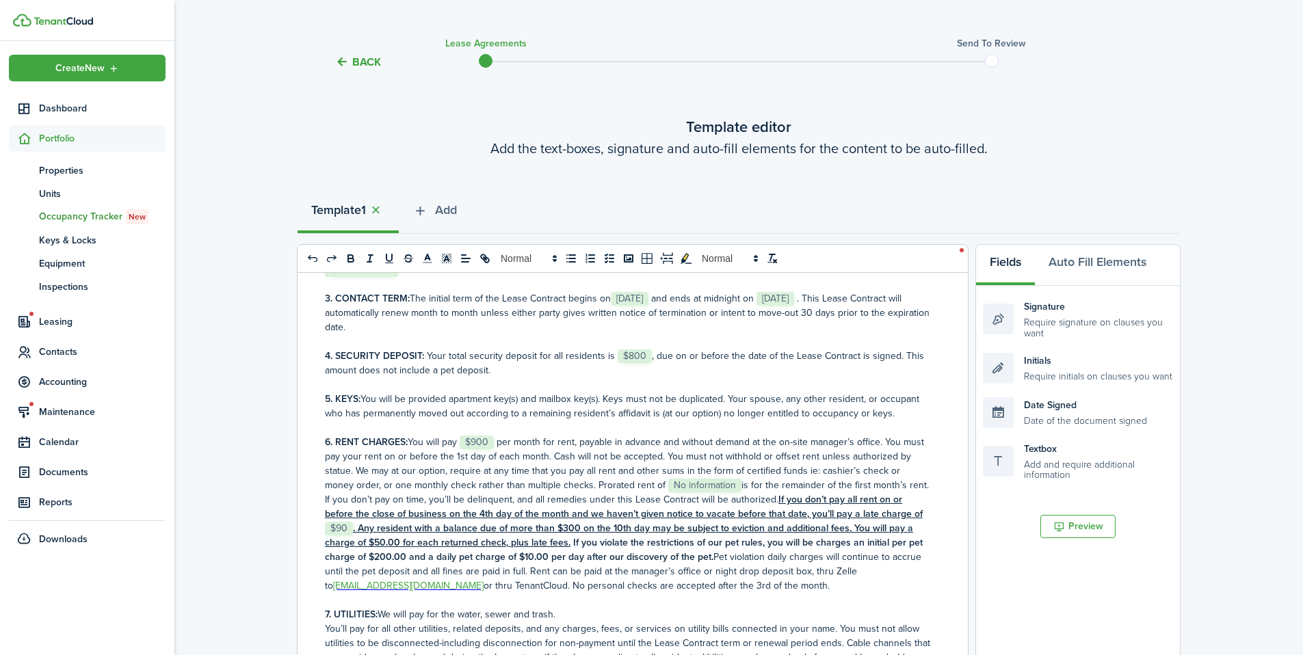
click at [737, 484] on p "6. RENT CHARGES: You will pay ﻿ $900 ﻿ per month for rent, payable in advance a…" at bounding box center [627, 514] width 605 height 158
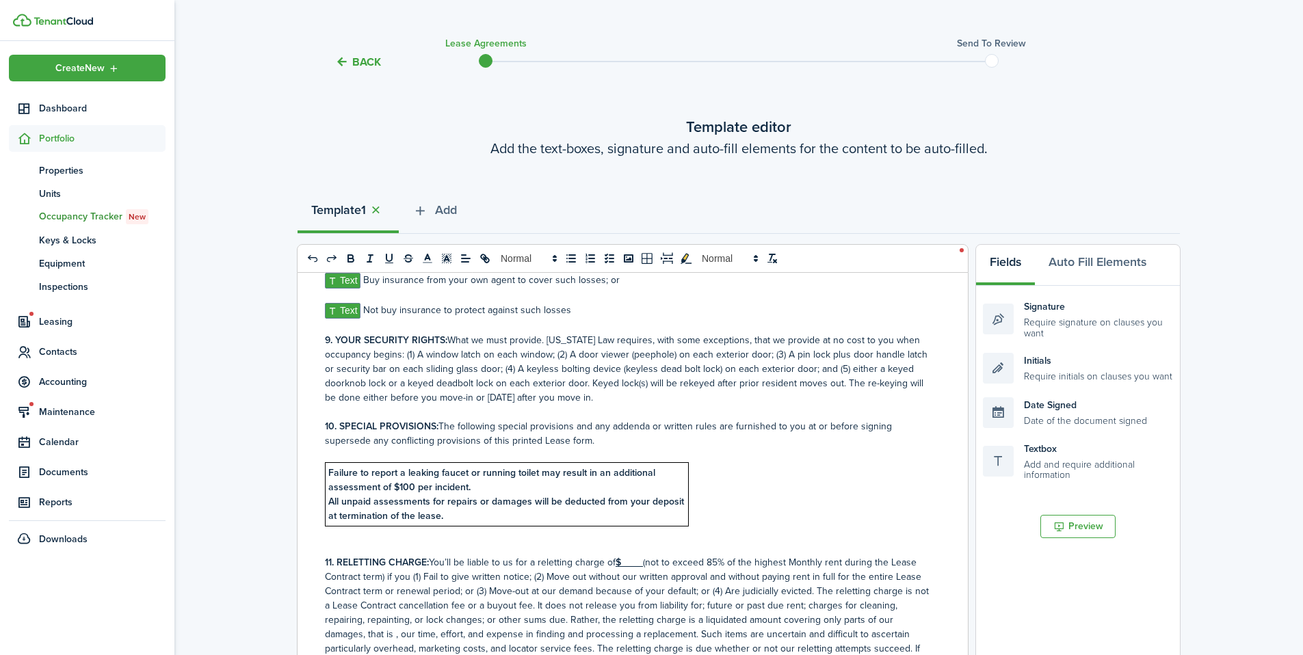
scroll to position [752, 0]
click at [627, 569] on u "$____" at bounding box center [629, 562] width 27 height 14
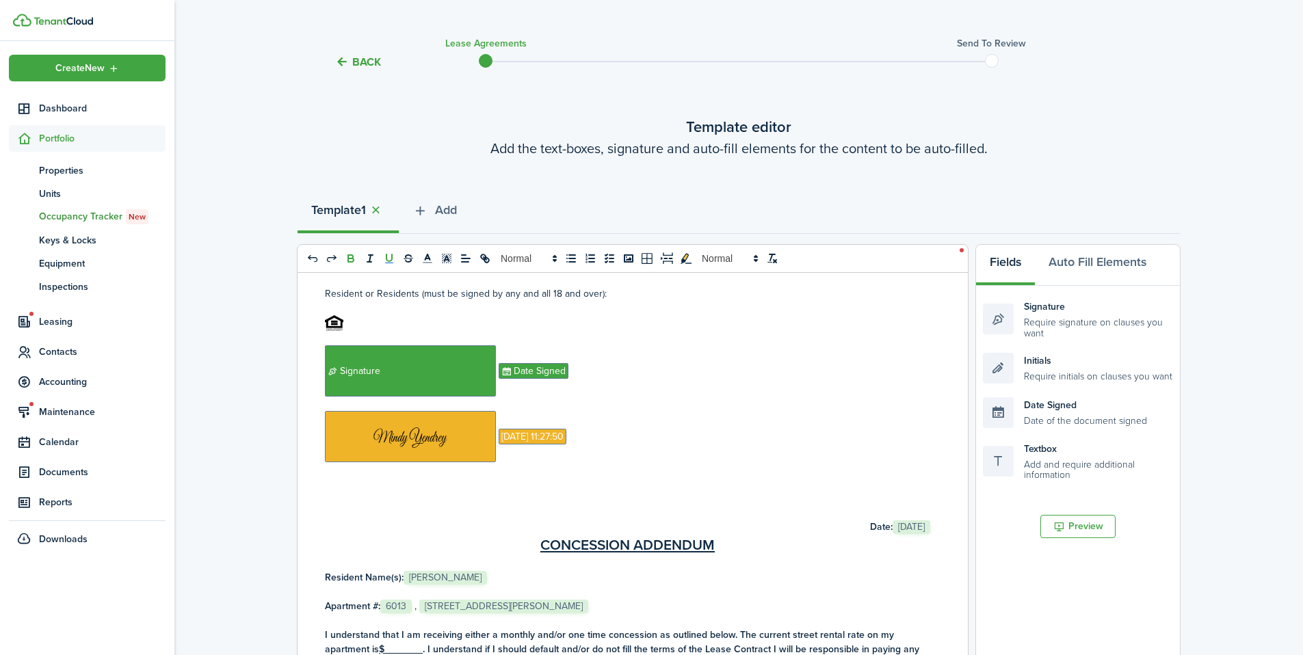
scroll to position [5130, 0]
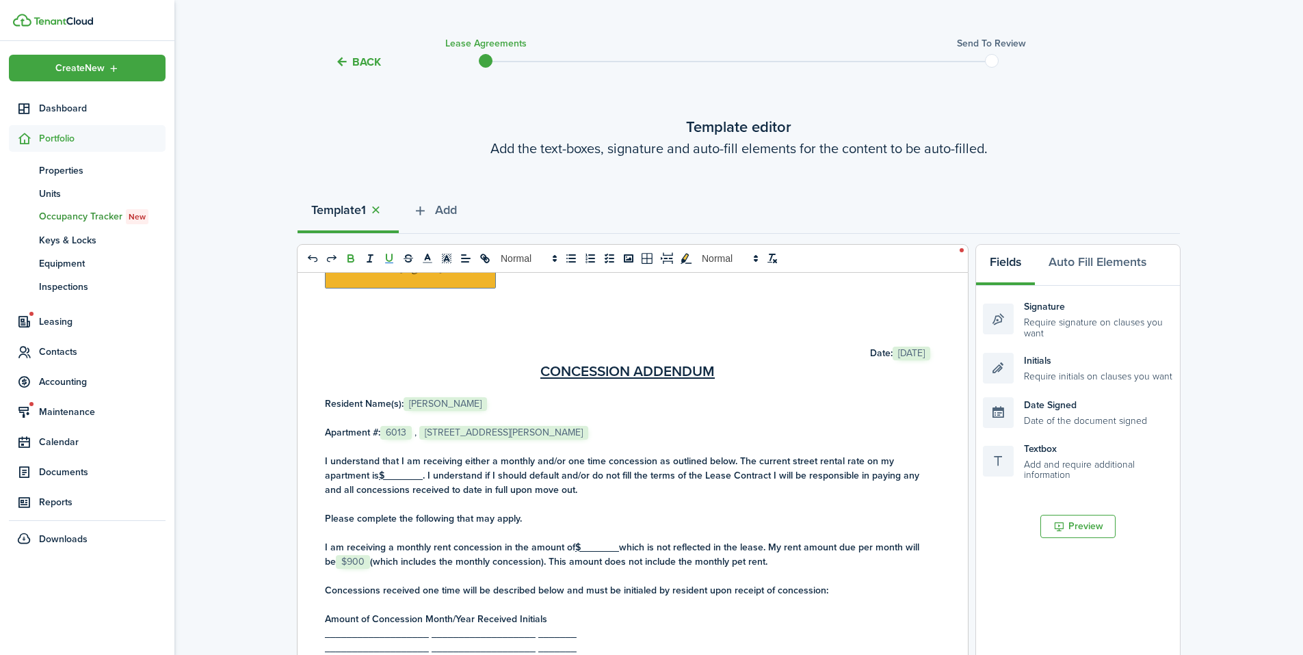
click at [386, 483] on u "$_______" at bounding box center [401, 476] width 44 height 14
click at [582, 555] on u "$_______" at bounding box center [597, 547] width 44 height 14
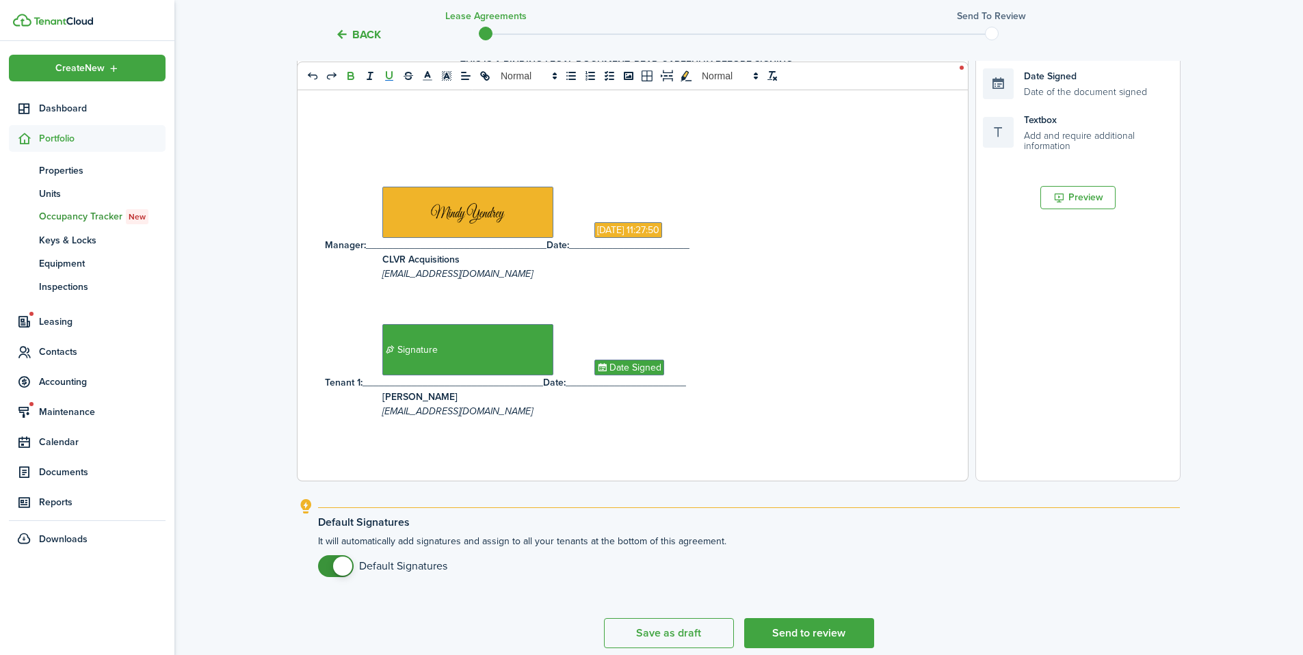
scroll to position [408, 0]
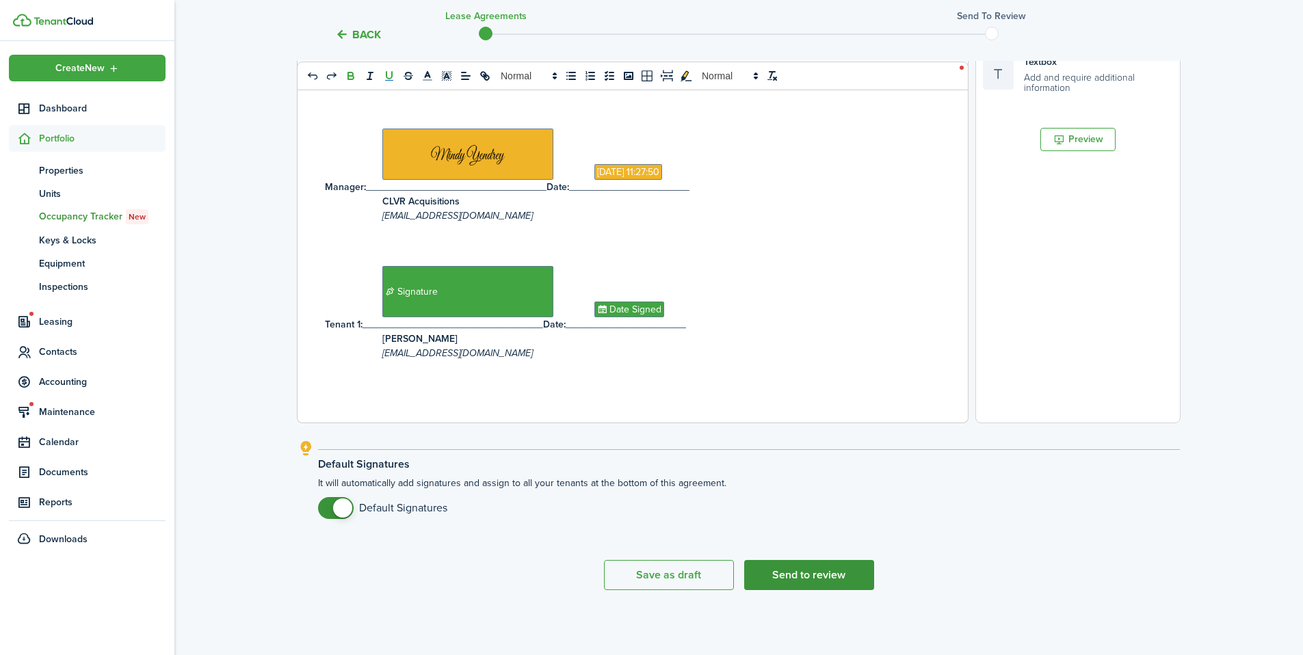
click at [820, 580] on button "Send to review" at bounding box center [809, 575] width 130 height 30
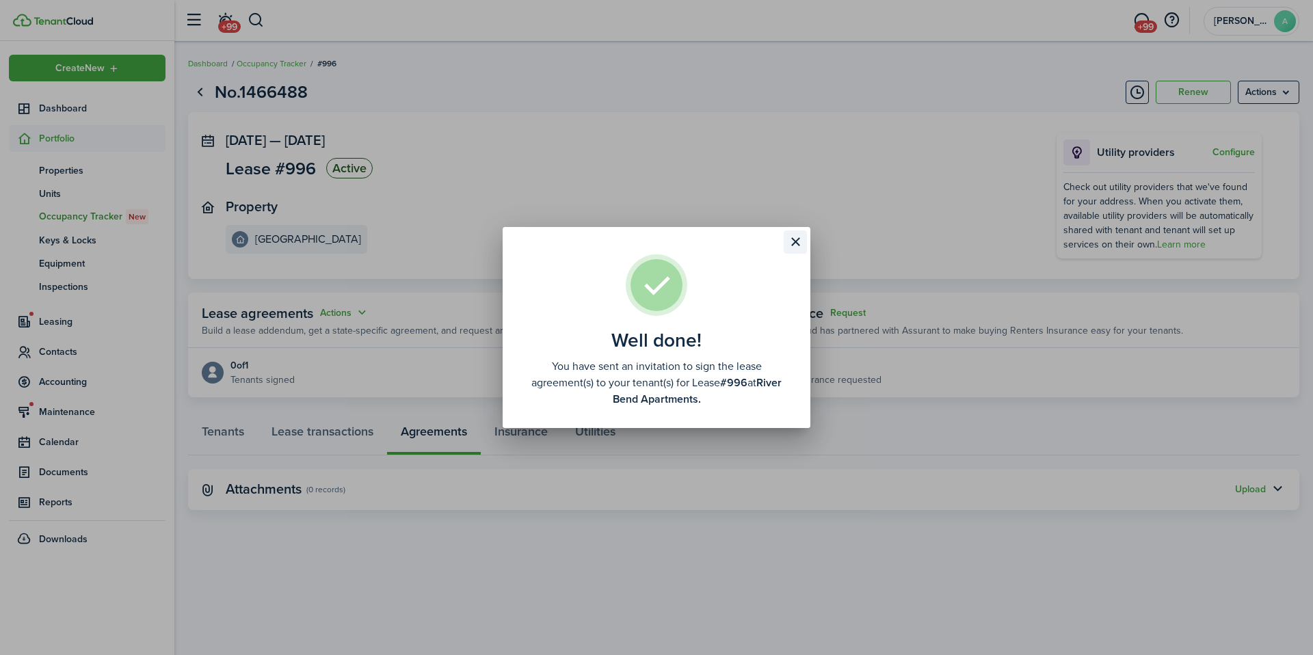
click at [795, 236] on button "Close modal" at bounding box center [795, 242] width 23 height 23
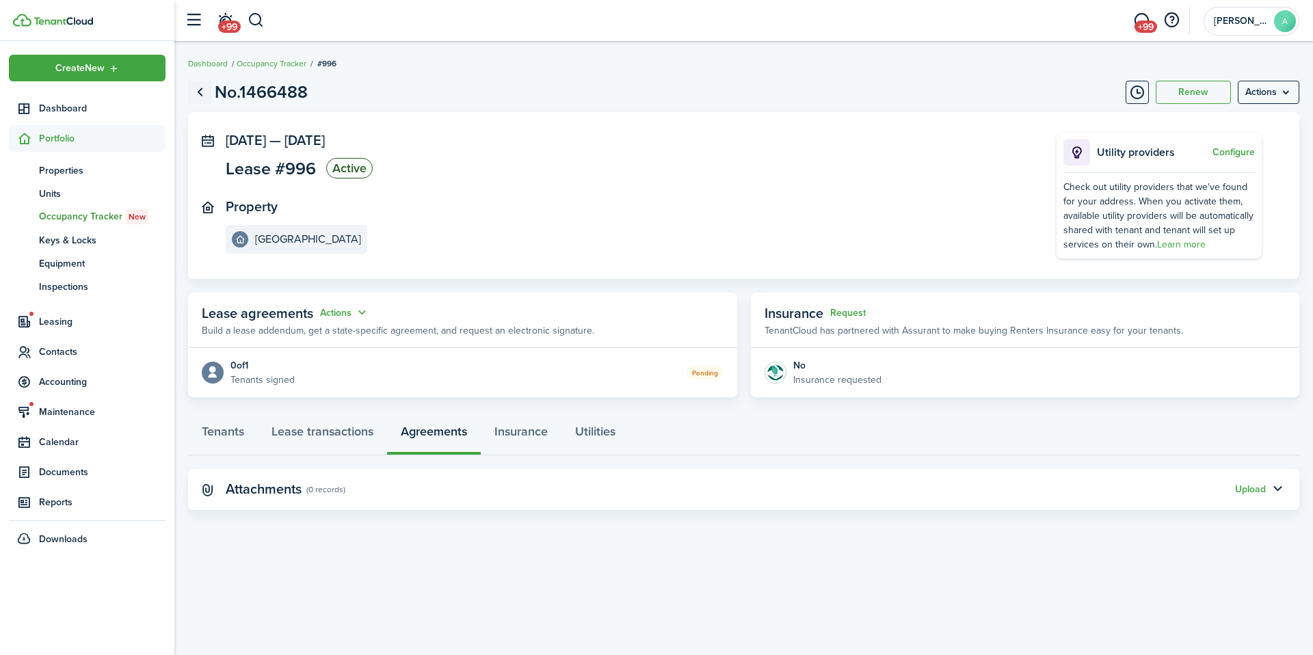
click at [196, 88] on link "Go back" at bounding box center [199, 92] width 23 height 23
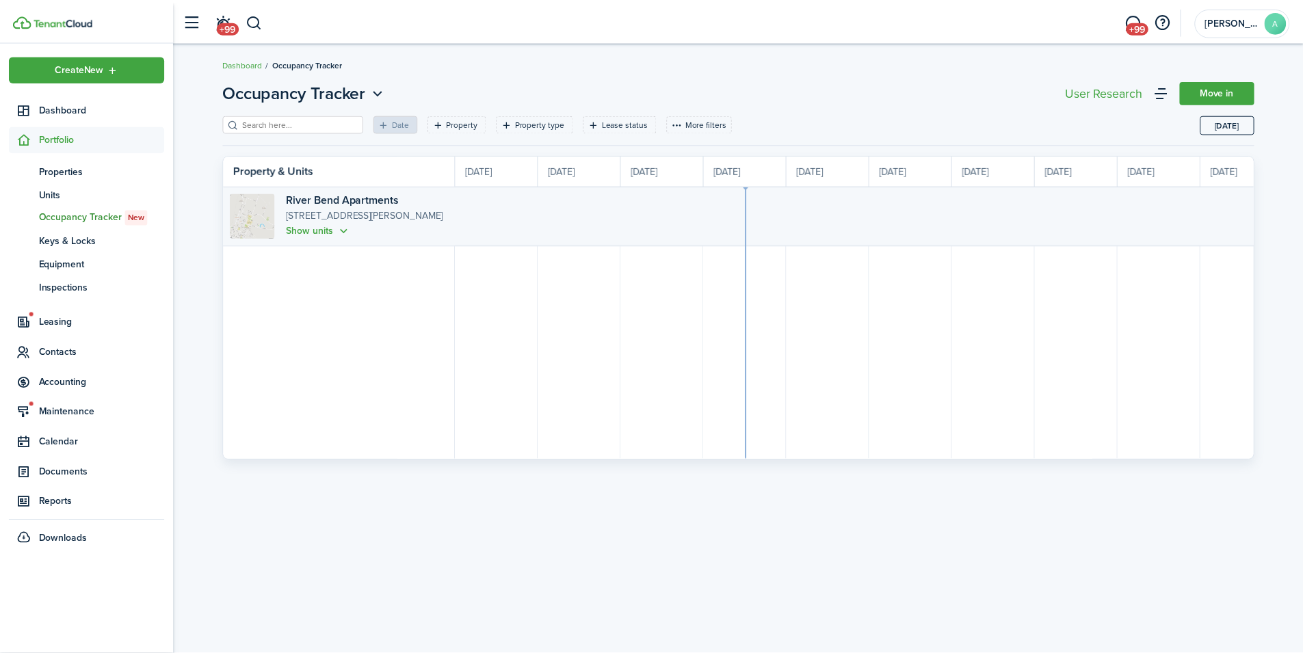
scroll to position [0, 250]
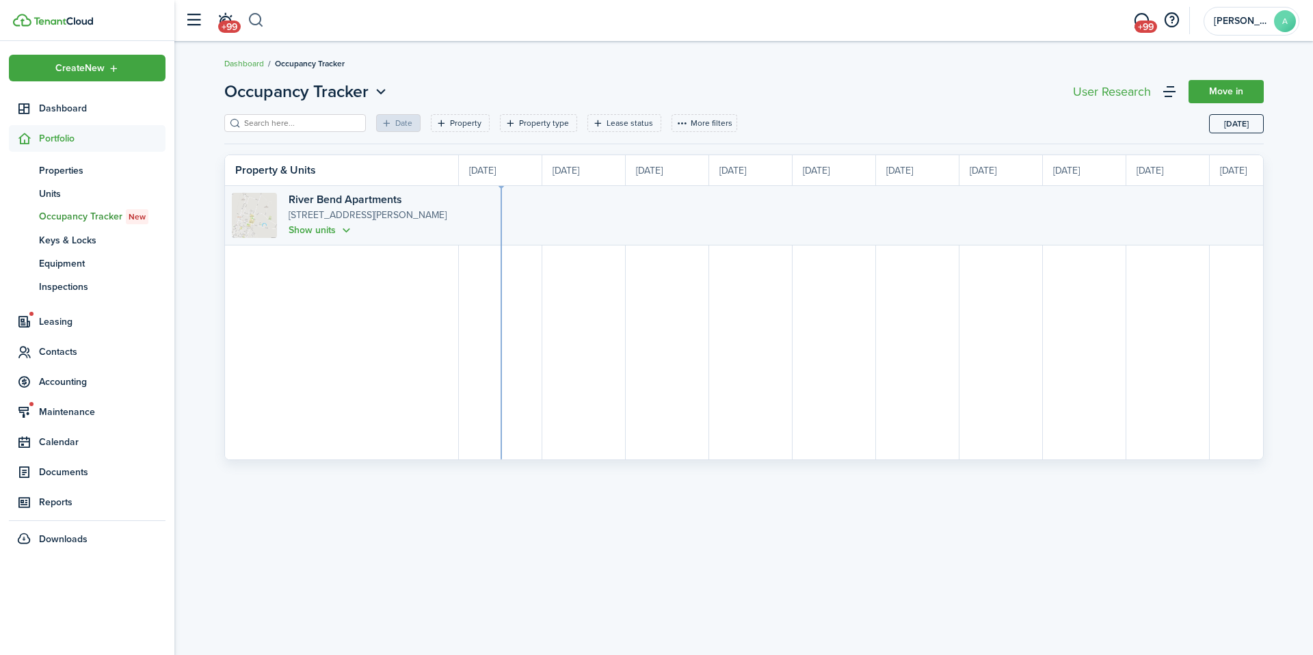
click at [252, 16] on button "button" at bounding box center [256, 20] width 17 height 23
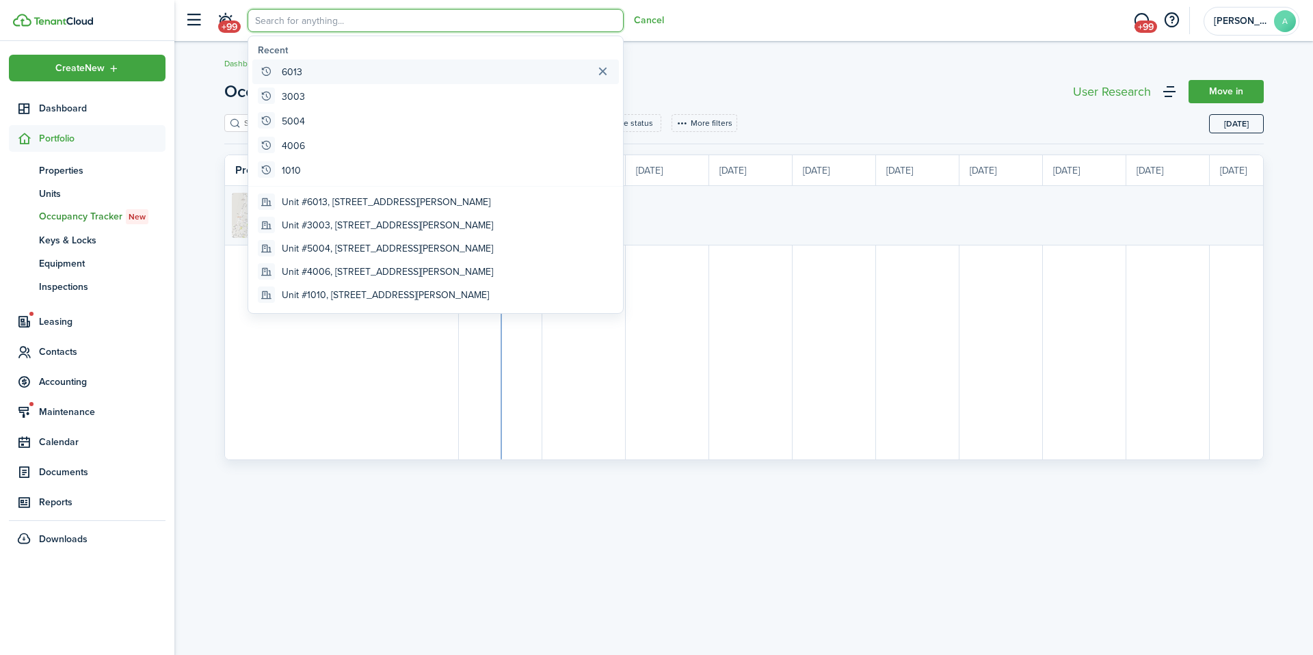
click at [332, 79] on global-search-item "6013" at bounding box center [435, 72] width 367 height 25
type input "6013"
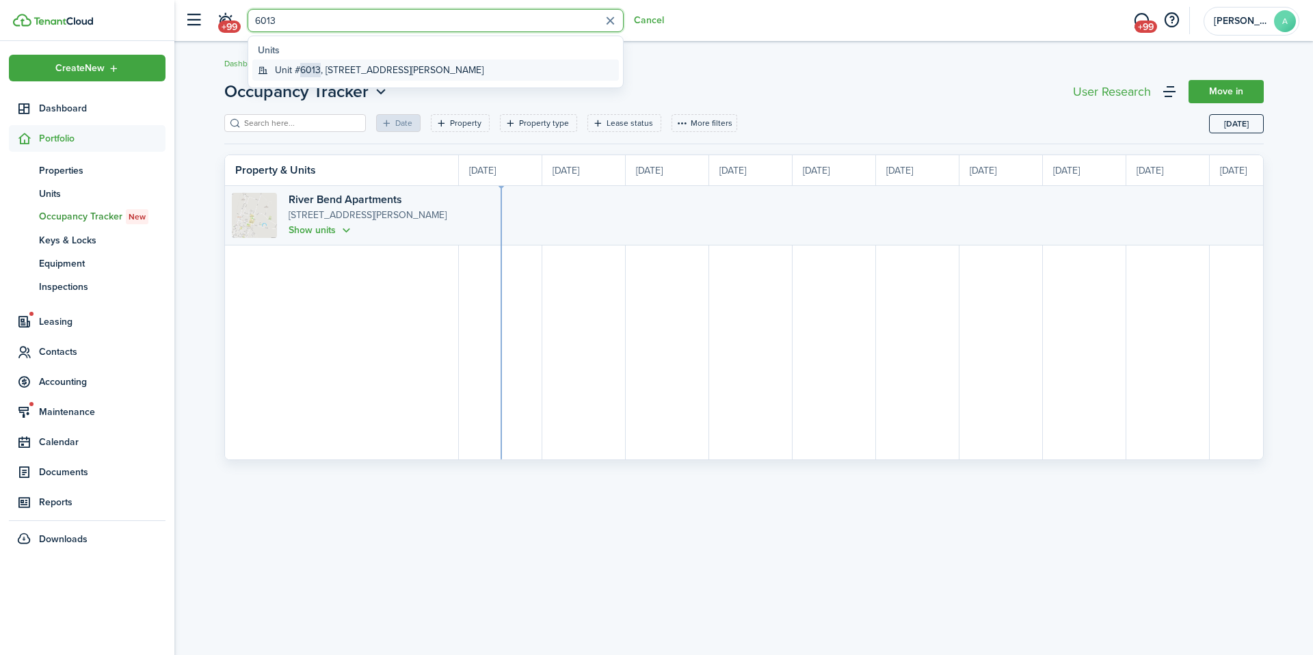
click at [467, 70] on global-search-item-title "Unit # 6013 , [STREET_ADDRESS][PERSON_NAME]" at bounding box center [379, 70] width 209 height 14
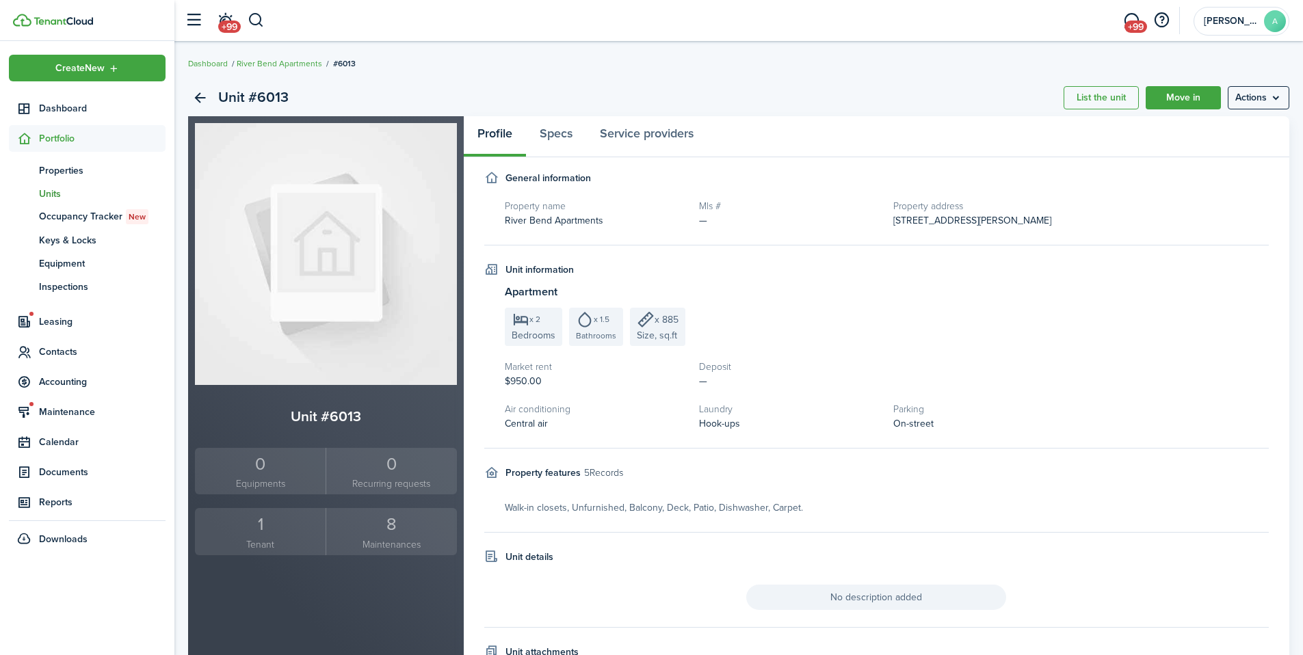
click at [276, 545] on small "Tenant" at bounding box center [260, 545] width 124 height 14
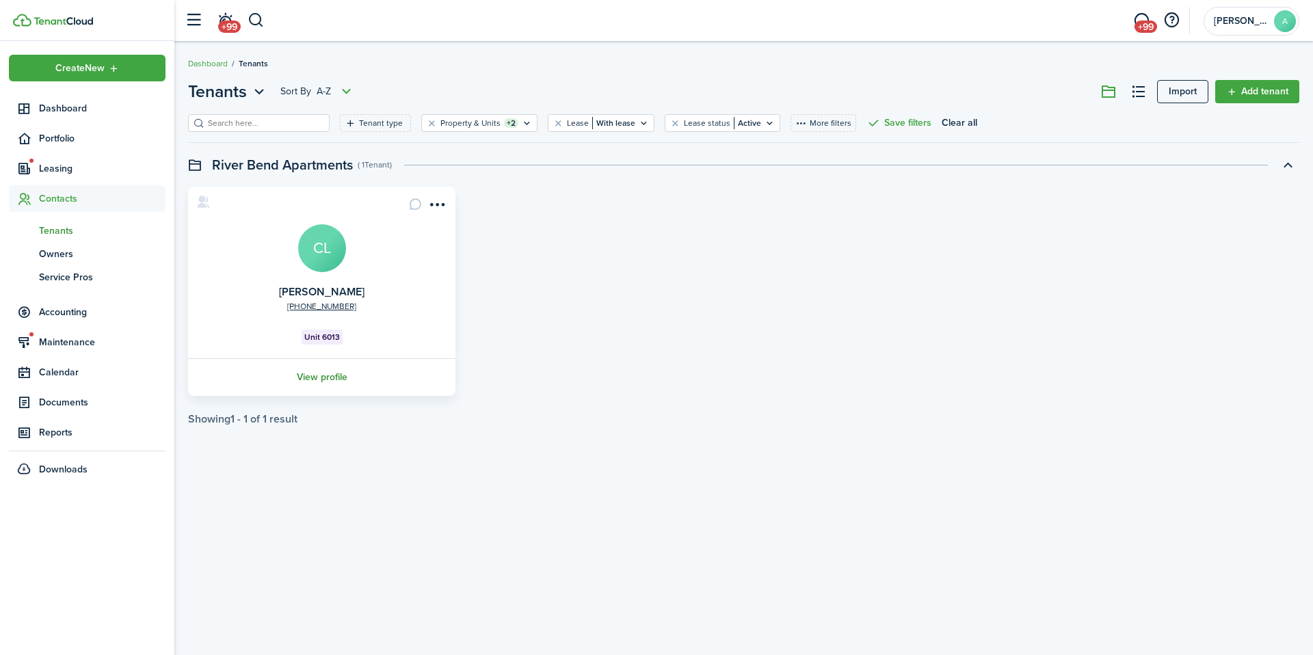
click at [336, 372] on link "View profile" at bounding box center [322, 377] width 272 height 38
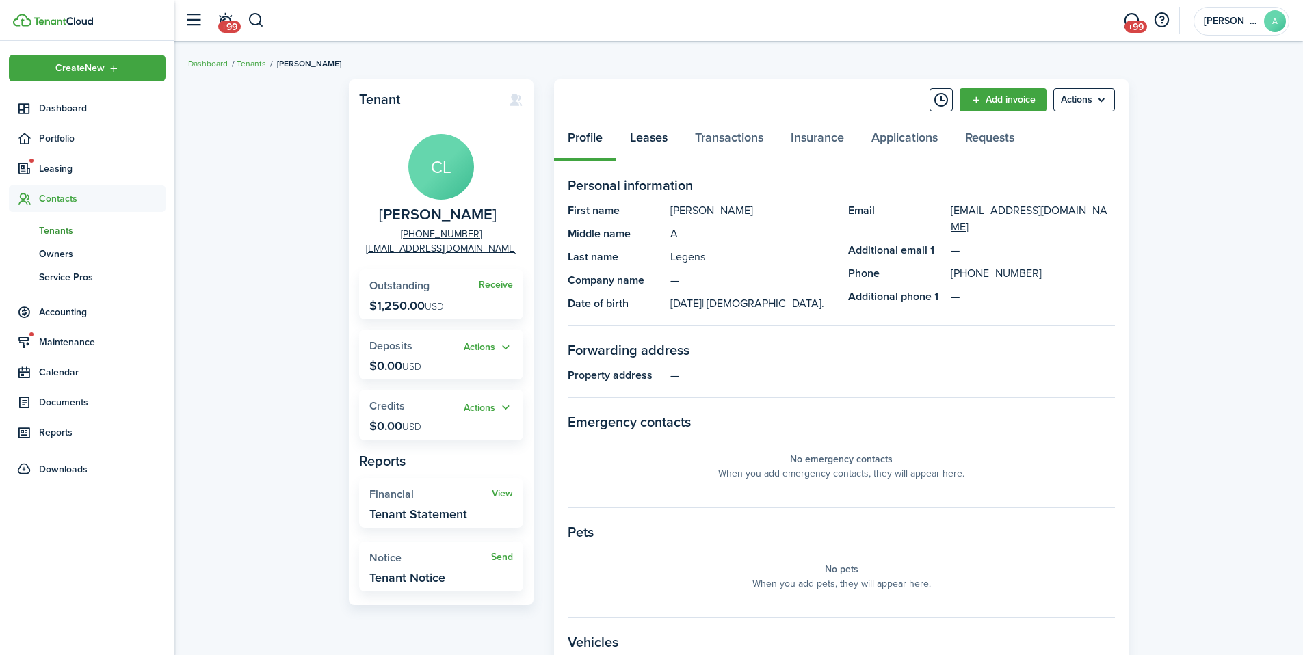
click at [643, 140] on link "Leases" at bounding box center [648, 140] width 65 height 41
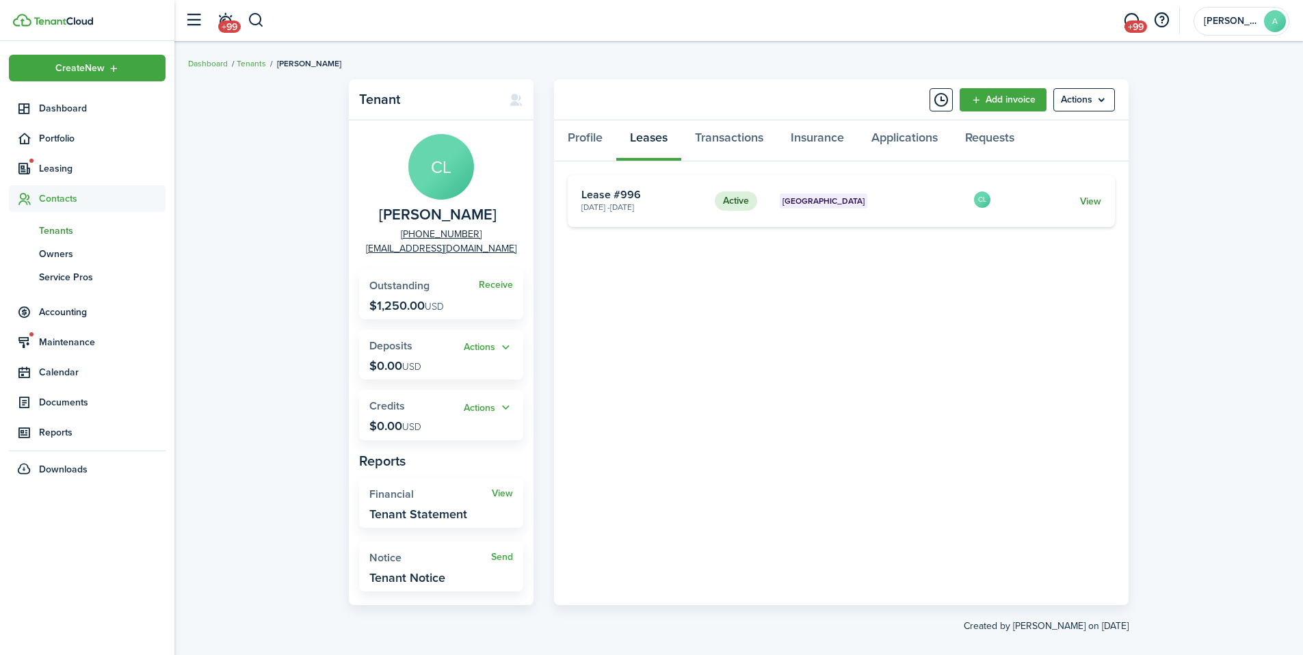
click at [1098, 205] on link "View" at bounding box center [1090, 201] width 21 height 14
